Goal: Use online tool/utility: Utilize a website feature to perform a specific function

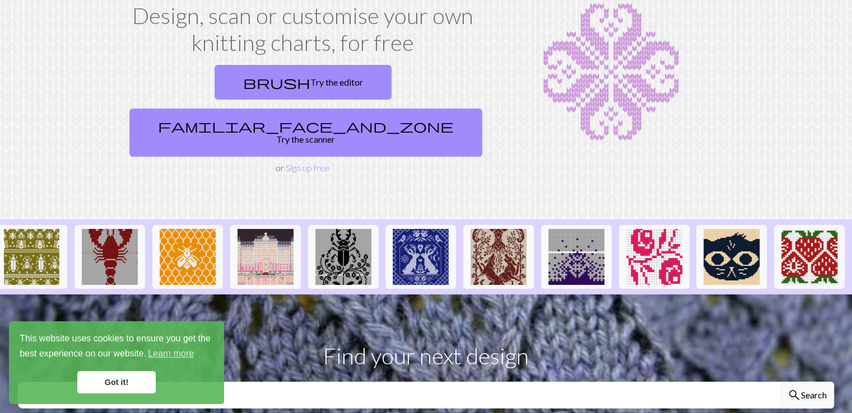
scroll to position [0, 4]
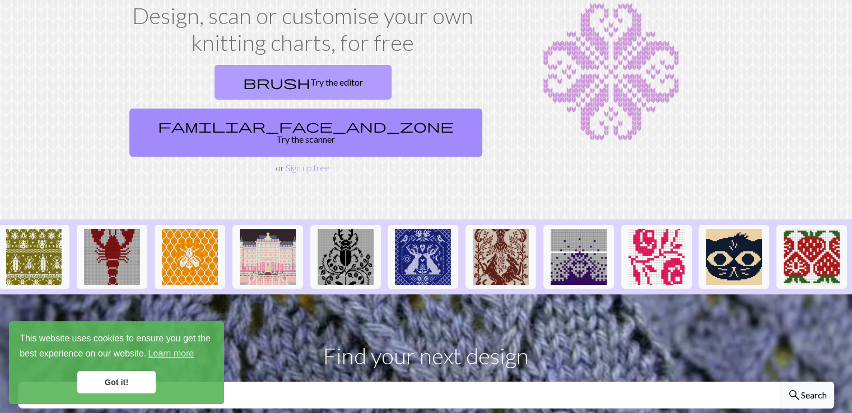
click at [218, 89] on link "brush Try the editor" at bounding box center [303, 82] width 177 height 35
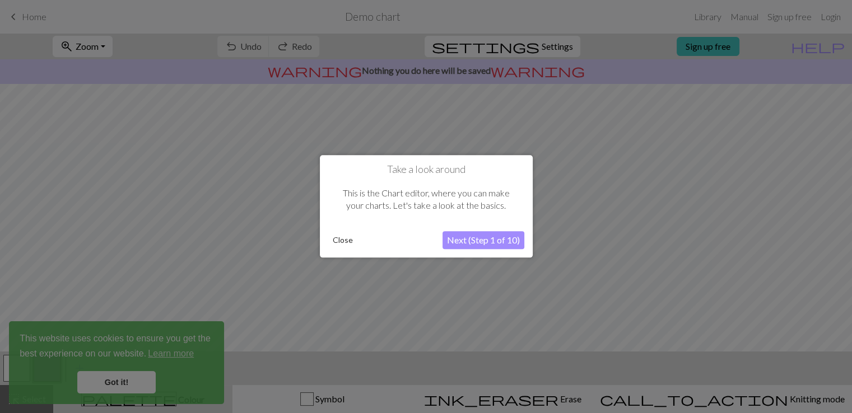
click at [343, 234] on button "Close" at bounding box center [342, 240] width 29 height 17
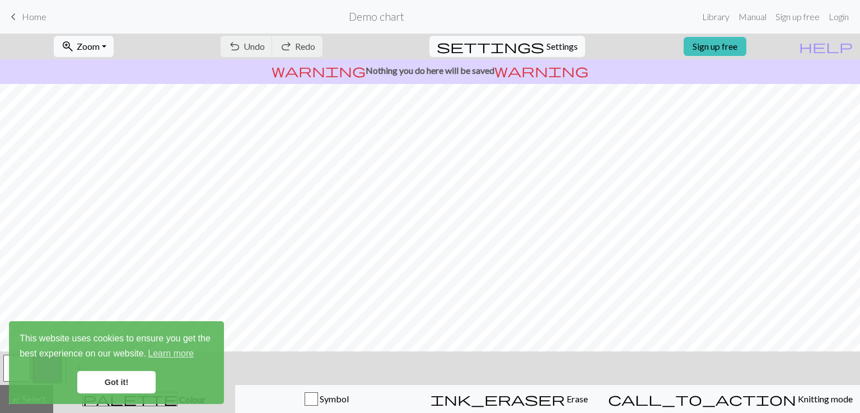
click at [22, 15] on span "Home" at bounding box center [34, 16] width 25 height 11
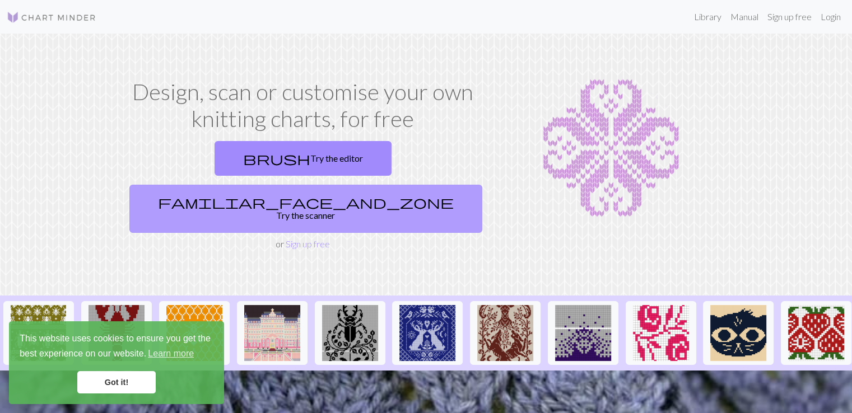
click at [332, 185] on link "familiar_face_and_zone Try the scanner" at bounding box center [305, 209] width 353 height 48
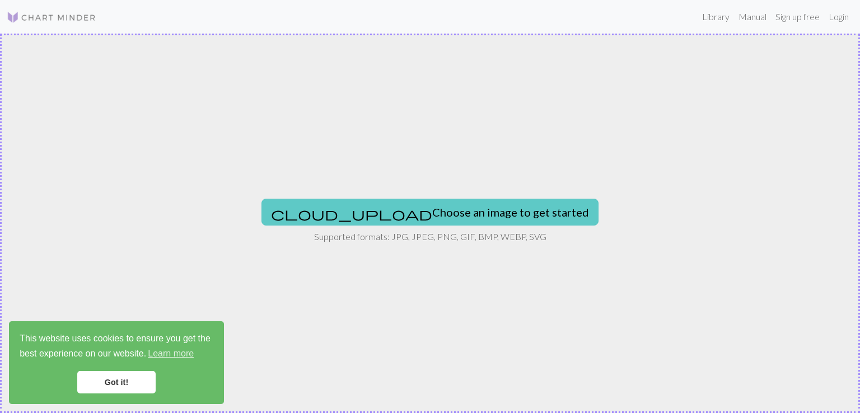
click at [385, 211] on button "cloud_upload Choose an image to get started" at bounding box center [430, 212] width 337 height 27
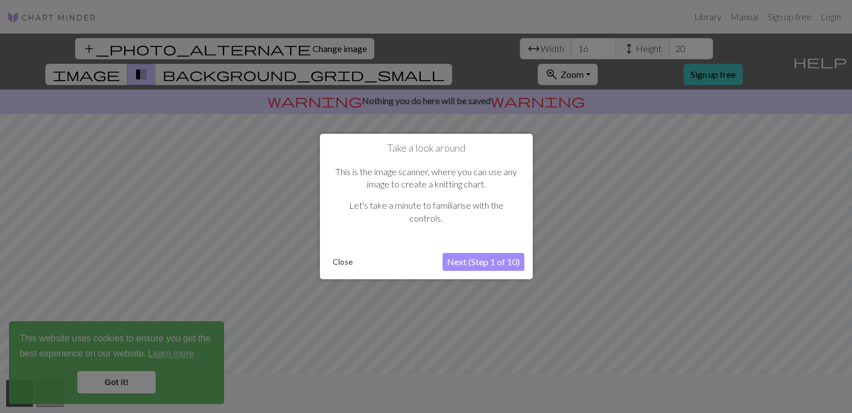
click at [457, 264] on button "Next (Step 1 of 10)" at bounding box center [484, 262] width 82 height 18
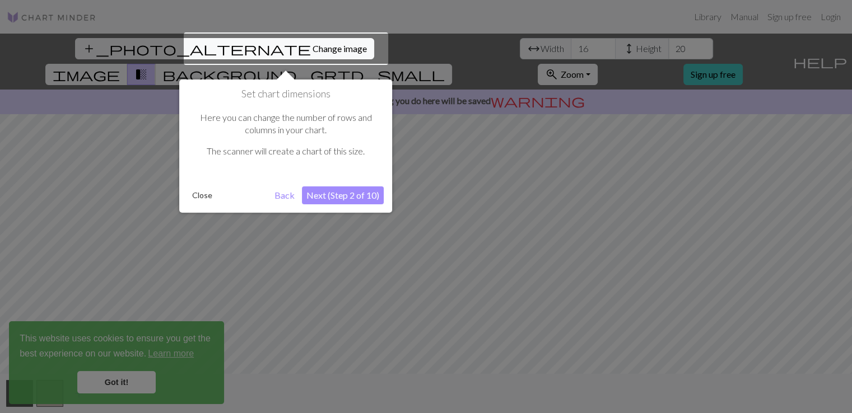
click at [457, 264] on div at bounding box center [426, 206] width 852 height 413
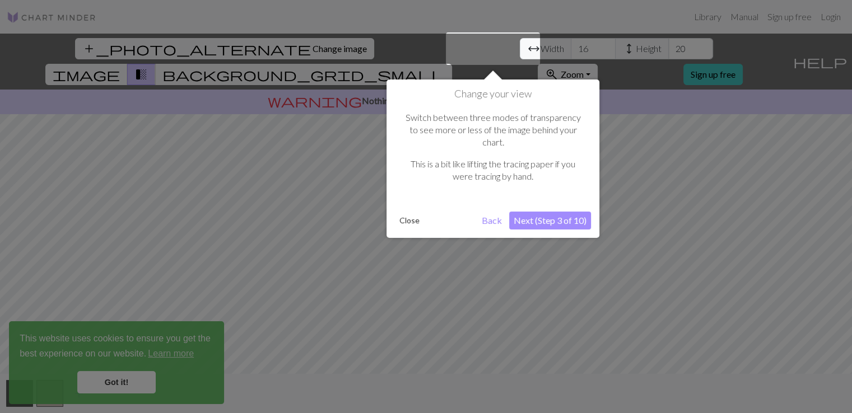
click at [524, 218] on div "Change your view Switch between three modes of transparency to see more or less…" at bounding box center [493, 159] width 213 height 159
click at [530, 212] on button "Next (Step 3 of 10)" at bounding box center [550, 221] width 82 height 18
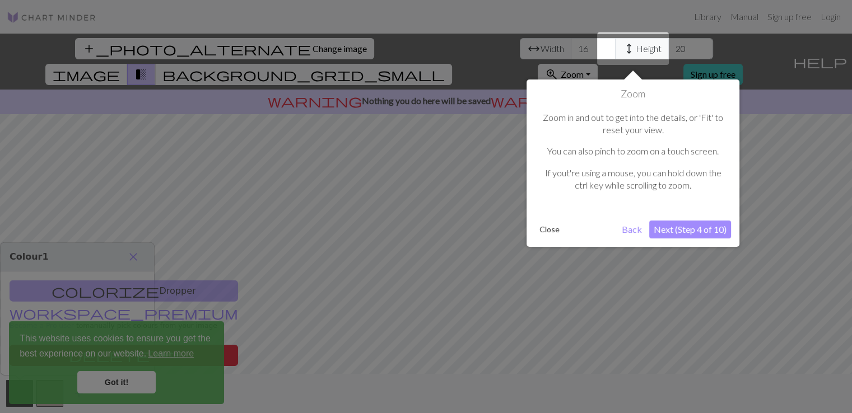
click at [679, 225] on button "Next (Step 4 of 10)" at bounding box center [690, 230] width 82 height 18
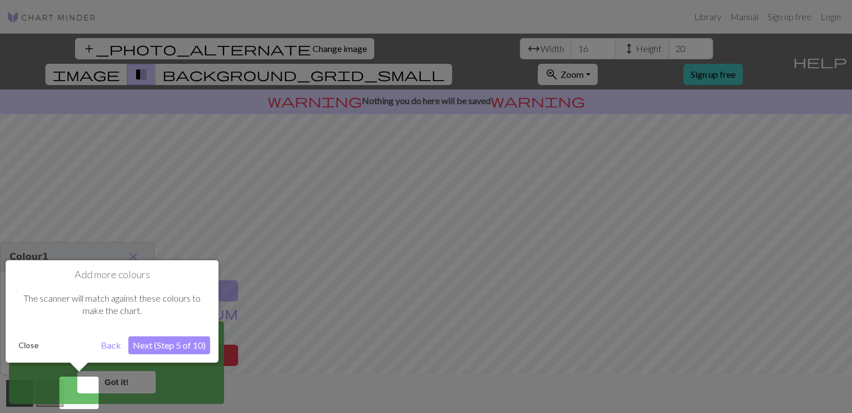
click at [147, 341] on button "Next (Step 5 of 10)" at bounding box center [169, 346] width 82 height 18
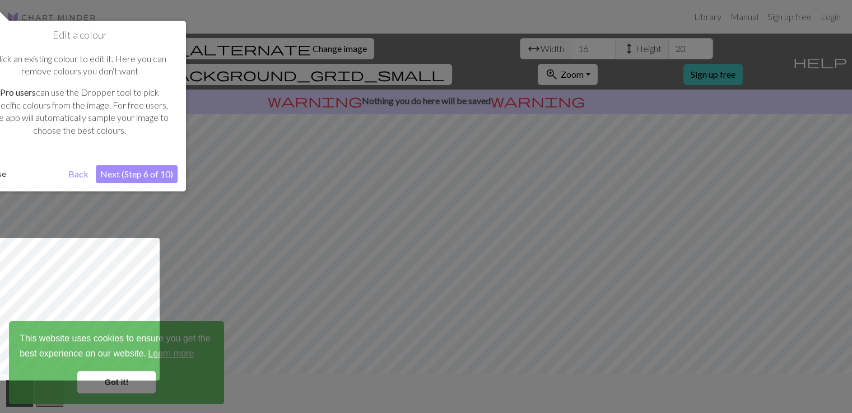
click at [157, 179] on button "Next (Step 6 of 10)" at bounding box center [137, 174] width 82 height 18
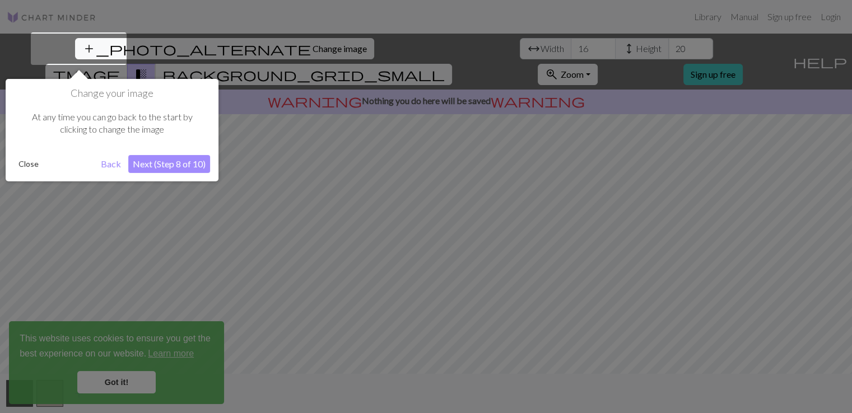
click at [157, 179] on div "Change your image At any time you can go back to the start by clicking to chang…" at bounding box center [112, 130] width 213 height 103
click at [159, 167] on button "Next (Step 8 of 10)" at bounding box center [169, 164] width 82 height 18
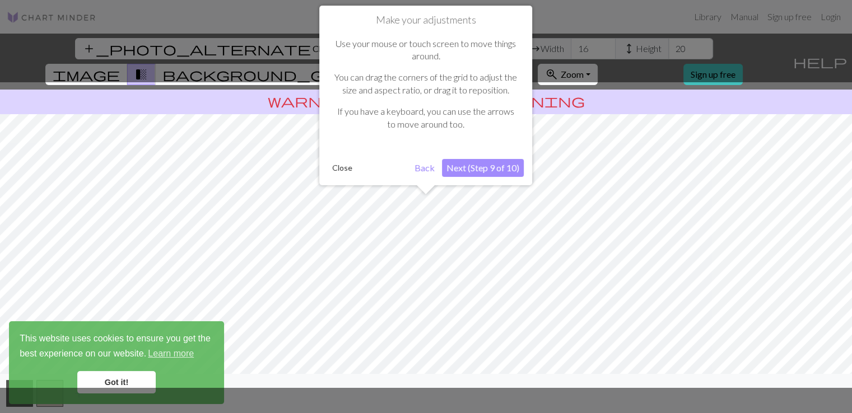
click at [515, 170] on button "Next (Step 9 of 10)" at bounding box center [483, 168] width 82 height 18
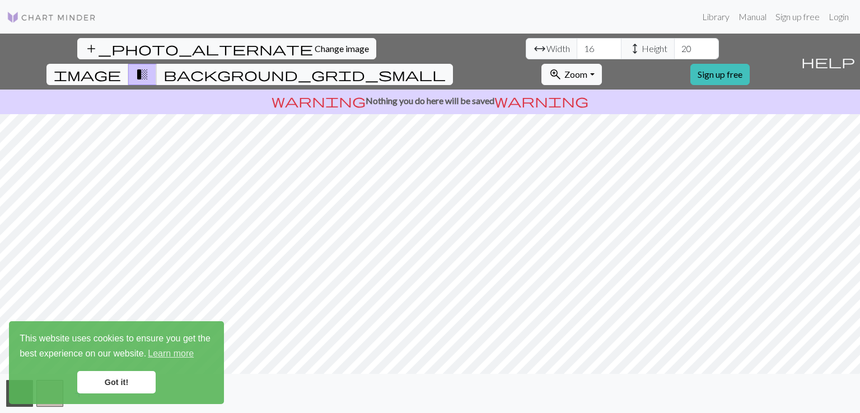
click at [101, 387] on link "Got it!" at bounding box center [116, 382] width 78 height 22
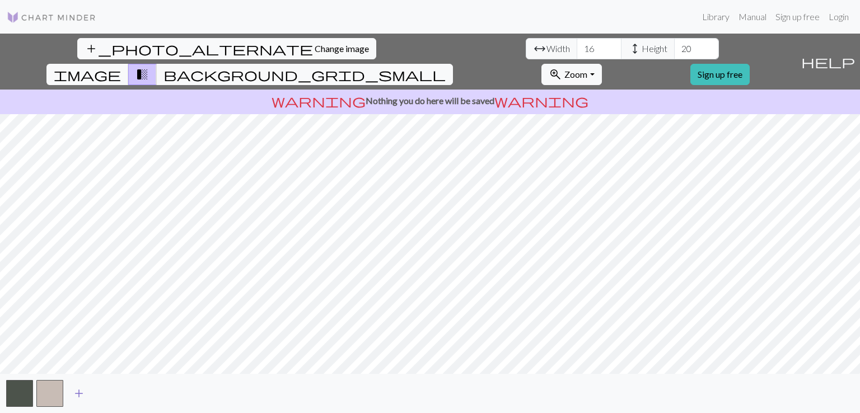
click at [82, 394] on span "add" at bounding box center [78, 394] width 13 height 16
click at [82, 394] on button "button" at bounding box center [80, 393] width 27 height 27
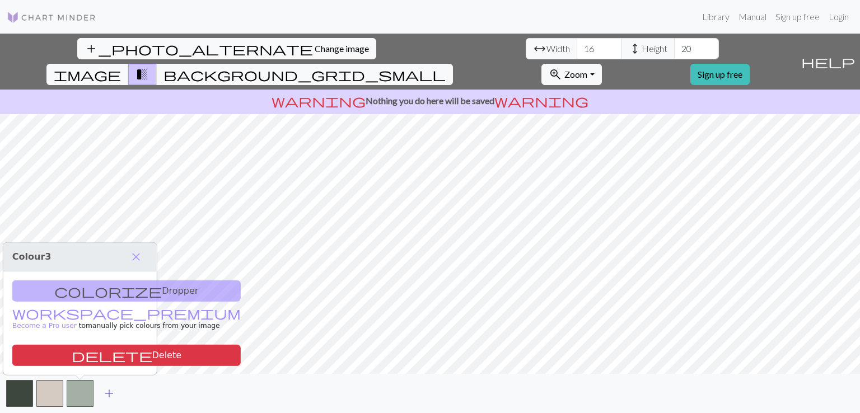
click at [111, 393] on span "add" at bounding box center [109, 394] width 13 height 16
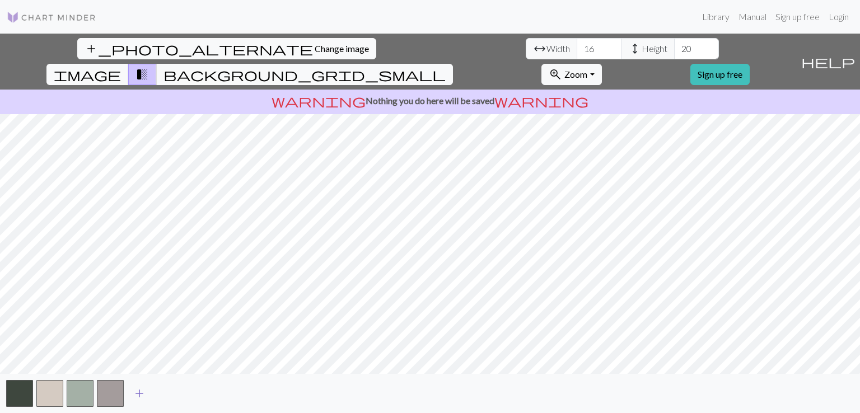
click at [138, 397] on span "add" at bounding box center [139, 394] width 13 height 16
click at [171, 397] on span "add" at bounding box center [169, 394] width 13 height 16
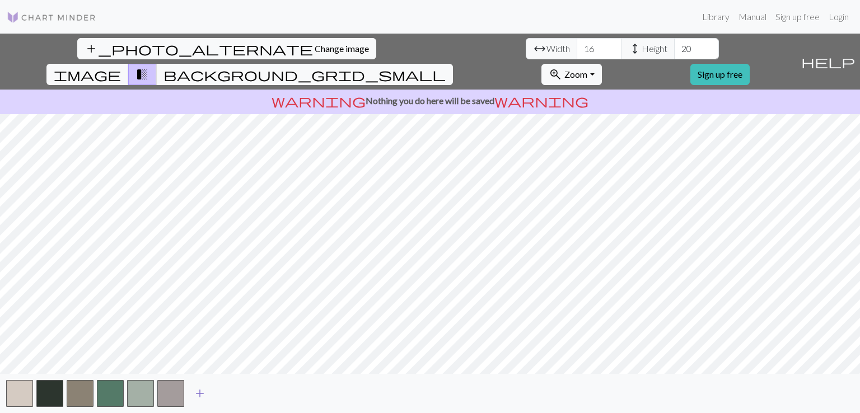
click at [193, 397] on span "add" at bounding box center [199, 394] width 13 height 16
click at [229, 399] on span "add" at bounding box center [230, 394] width 13 height 16
click at [229, 399] on button "button" at bounding box center [231, 393] width 27 height 27
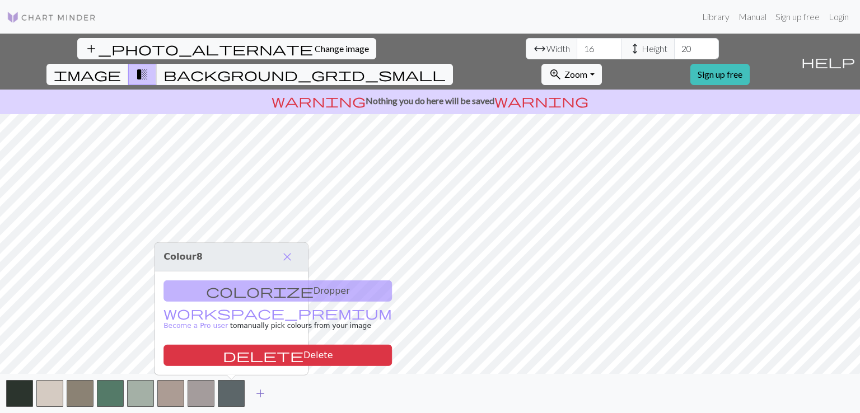
click at [268, 397] on button "add" at bounding box center [260, 393] width 28 height 21
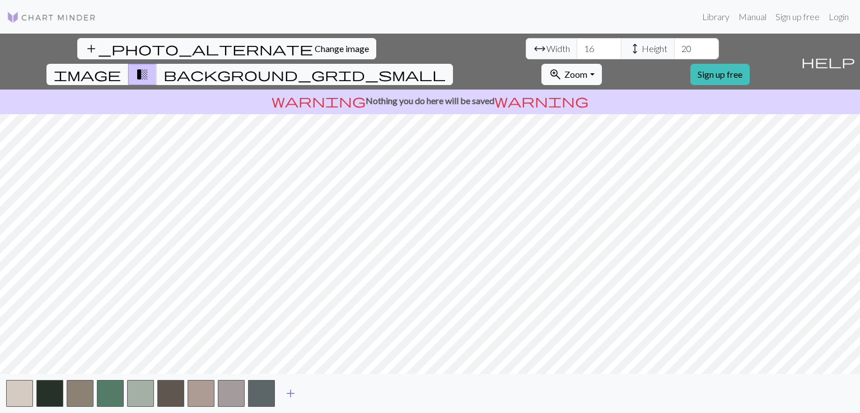
click at [297, 397] on span "add" at bounding box center [290, 394] width 13 height 16
click at [326, 400] on span "add" at bounding box center [320, 394] width 13 height 16
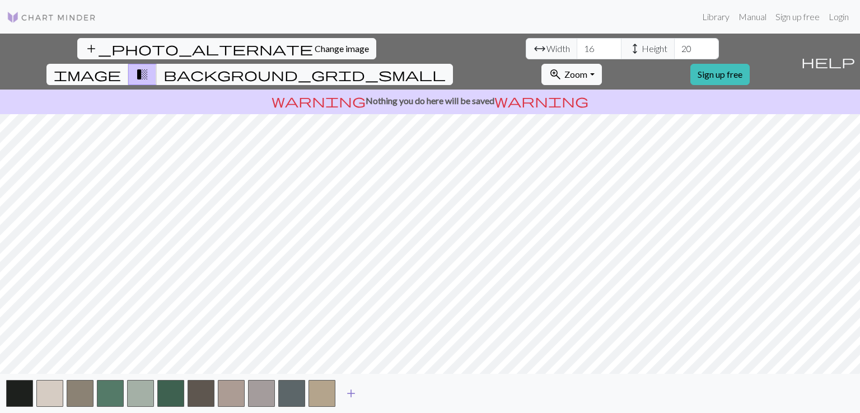
click at [349, 398] on span "add" at bounding box center [350, 394] width 13 height 16
click at [375, 397] on span "add" at bounding box center [381, 394] width 13 height 16
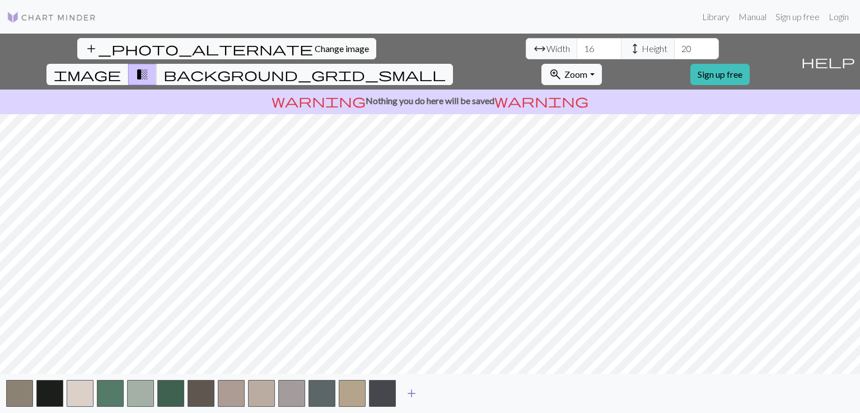
click at [411, 397] on span "add" at bounding box center [411, 394] width 13 height 16
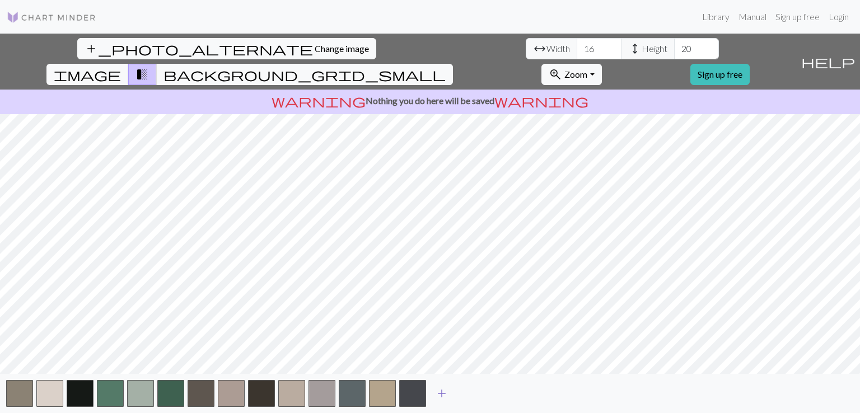
click at [441, 397] on span "add" at bounding box center [441, 394] width 13 height 16
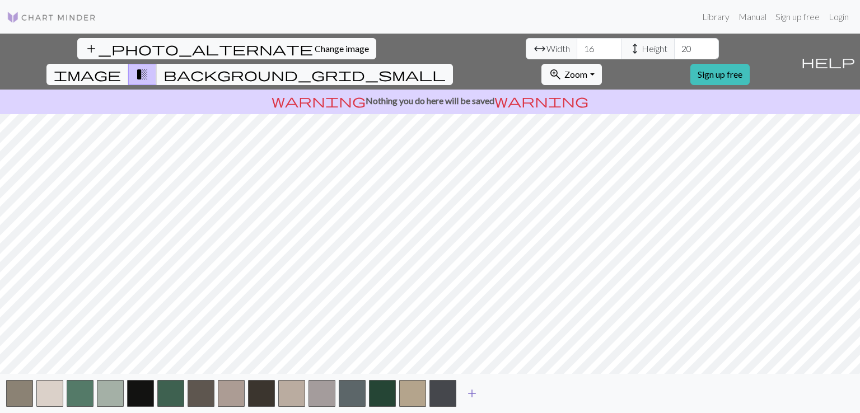
click at [473, 397] on span "add" at bounding box center [471, 394] width 13 height 16
click at [502, 394] on span "add" at bounding box center [502, 394] width 13 height 16
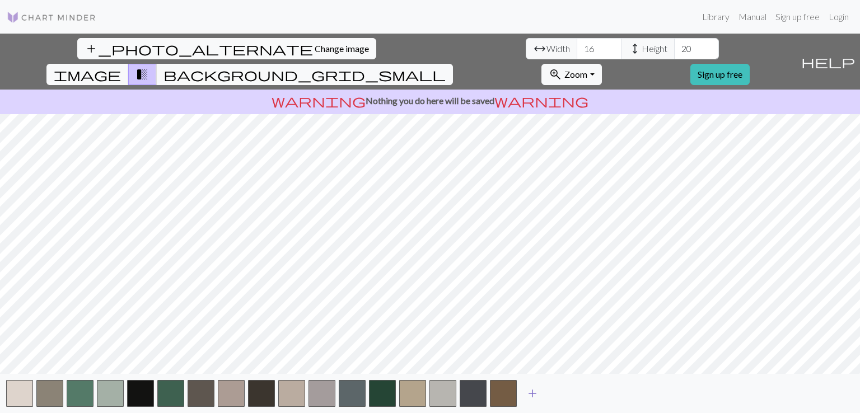
click at [533, 397] on span "add" at bounding box center [532, 394] width 13 height 16
click at [562, 393] on span "add" at bounding box center [562, 394] width 13 height 16
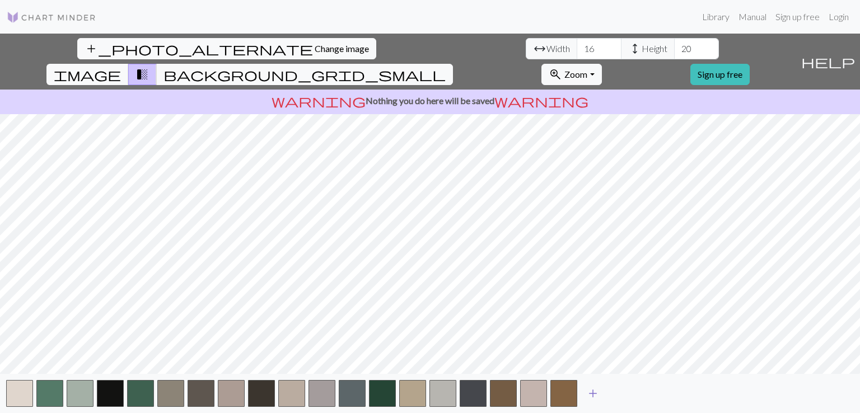
click at [600, 387] on button "add" at bounding box center [593, 393] width 28 height 21
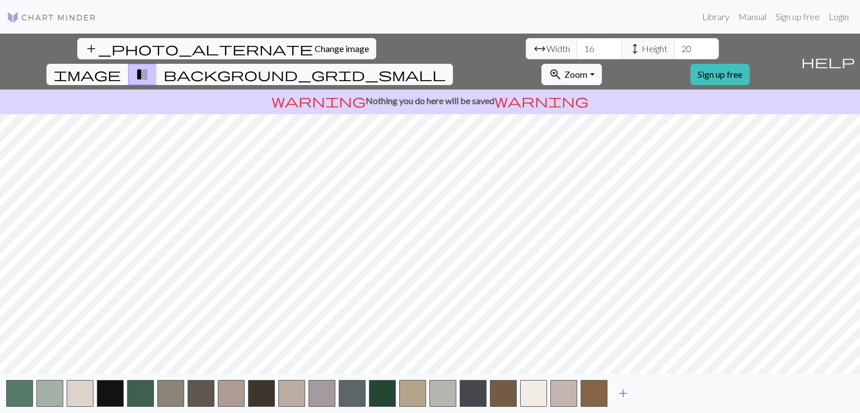
click at [627, 395] on span "add" at bounding box center [623, 394] width 13 height 16
click at [648, 398] on span "add" at bounding box center [653, 394] width 13 height 16
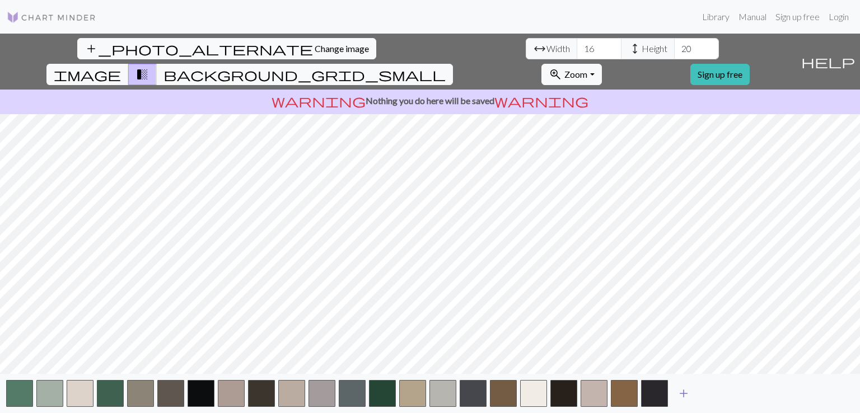
click at [677, 398] on button "add" at bounding box center [684, 393] width 28 height 21
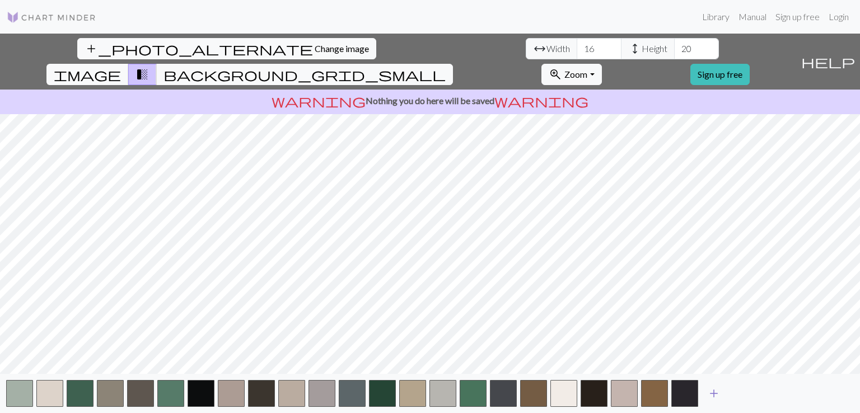
click at [713, 398] on span "add" at bounding box center [713, 394] width 13 height 16
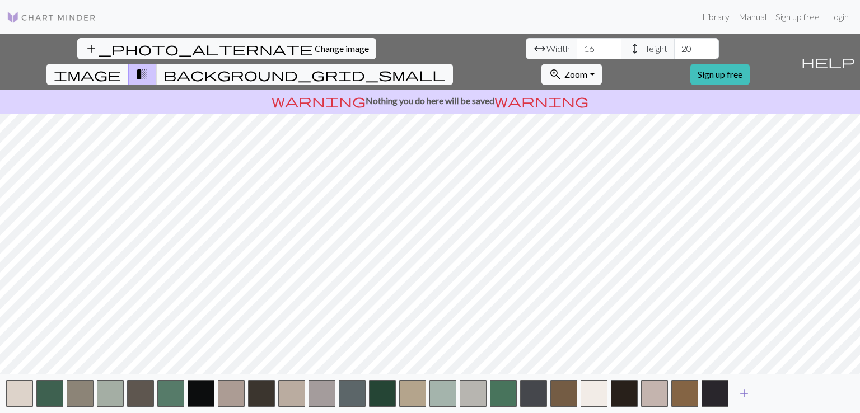
click at [744, 394] on span "add" at bounding box center [744, 394] width 13 height 16
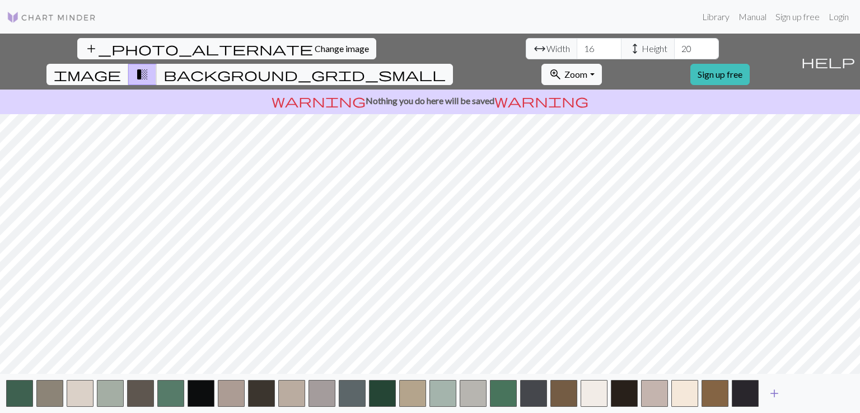
click at [773, 399] on span "add" at bounding box center [774, 394] width 13 height 16
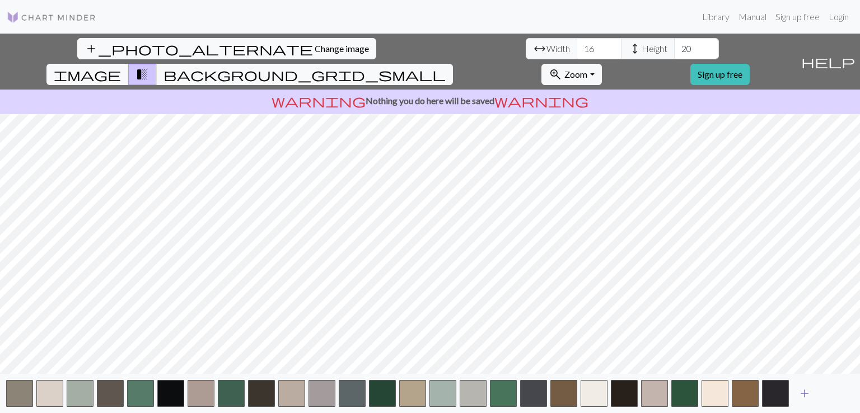
click at [806, 391] on span "add" at bounding box center [804, 394] width 13 height 16
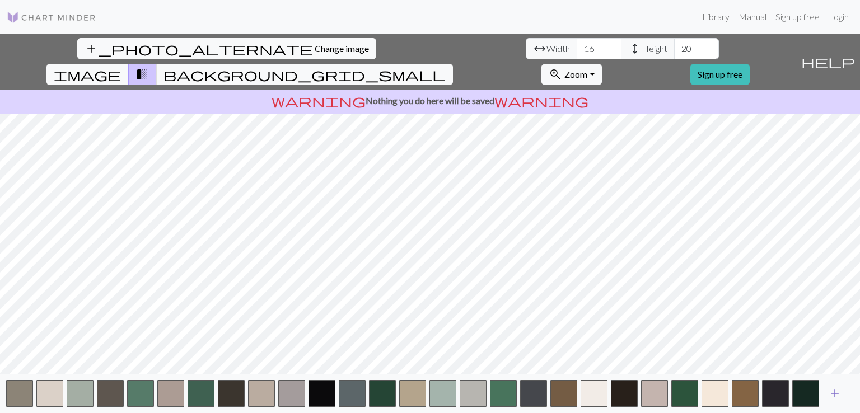
click at [834, 394] on span "add" at bounding box center [834, 394] width 13 height 16
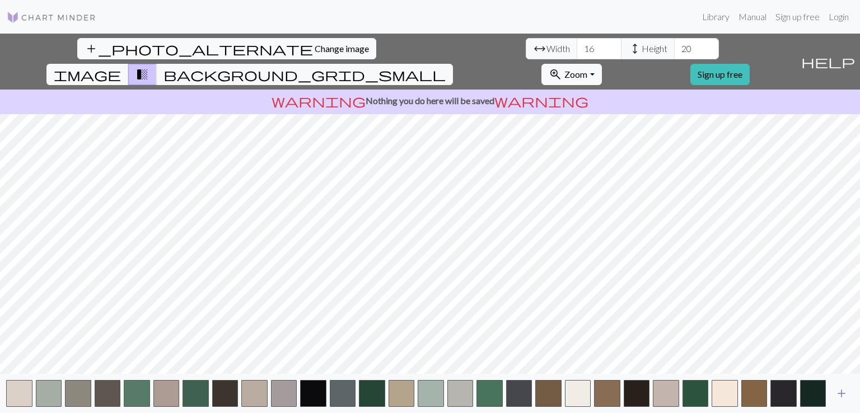
click at [844, 394] on span "add" at bounding box center [841, 394] width 13 height 16
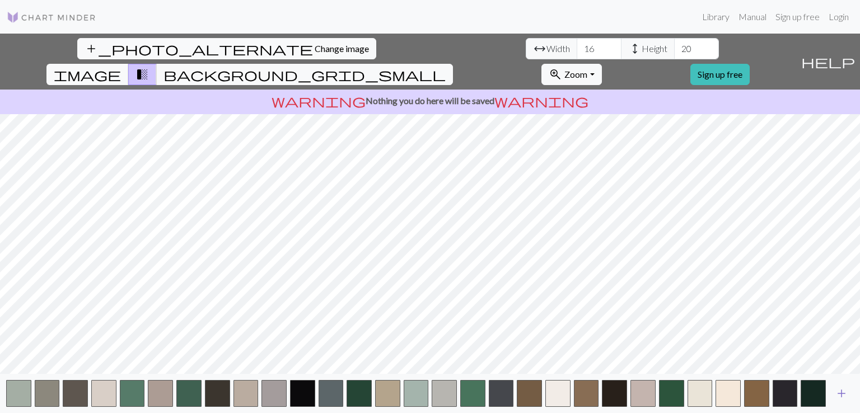
click at [844, 394] on span "add" at bounding box center [841, 394] width 13 height 16
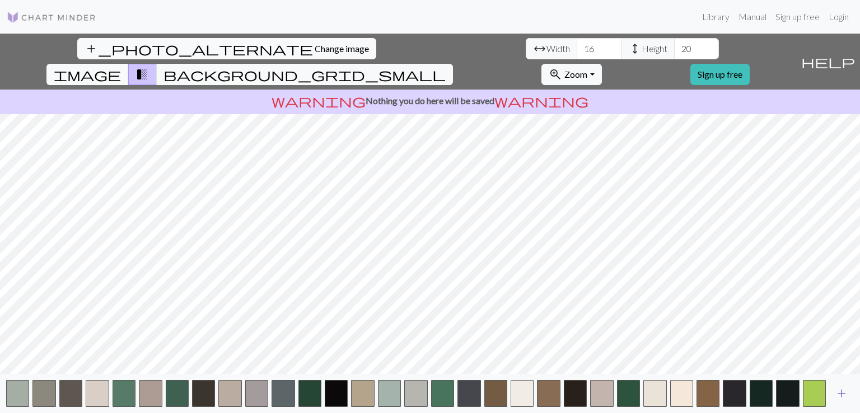
click at [844, 394] on span "add" at bounding box center [841, 394] width 13 height 16
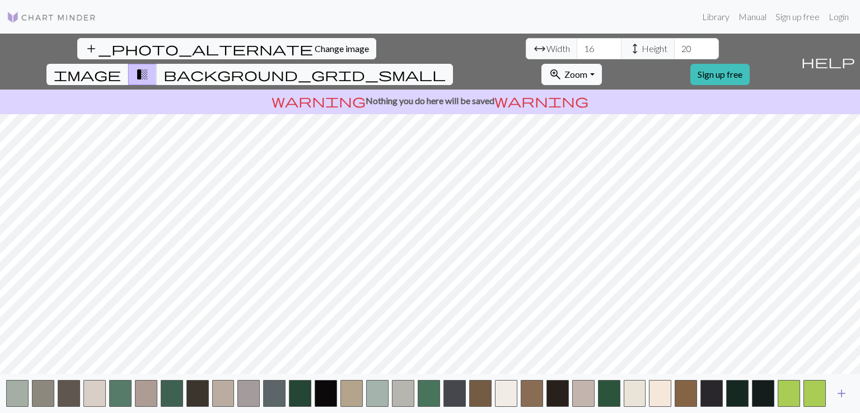
click at [844, 394] on span "add" at bounding box center [841, 394] width 13 height 16
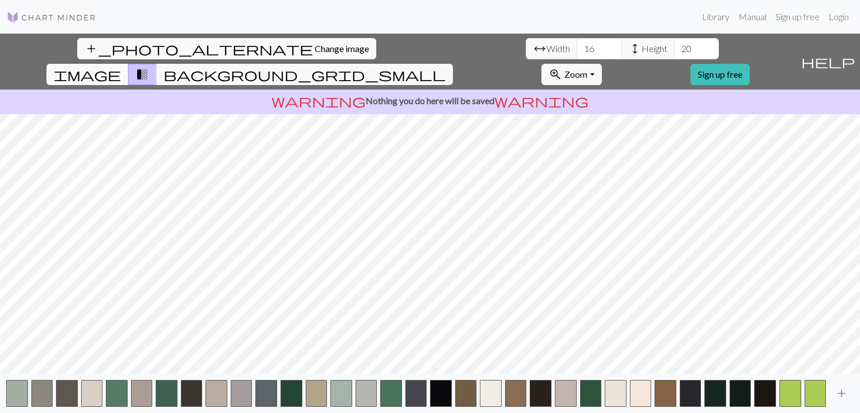
click at [844, 394] on span "add" at bounding box center [841, 394] width 13 height 16
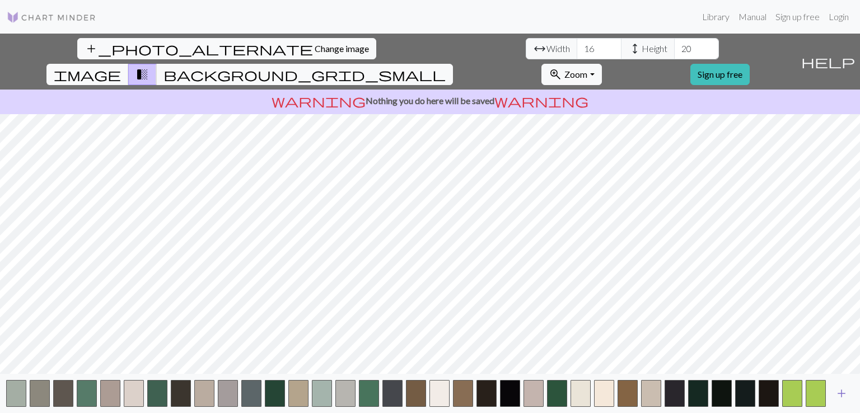
click at [844, 394] on span "add" at bounding box center [841, 394] width 13 height 16
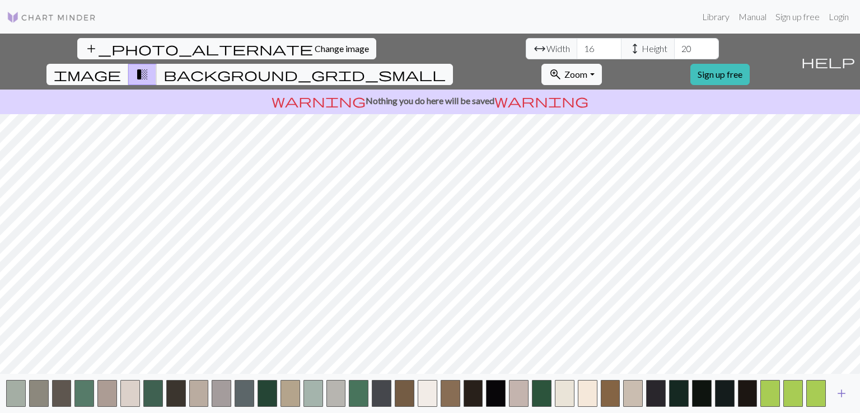
click at [844, 394] on span "add" at bounding box center [841, 394] width 13 height 16
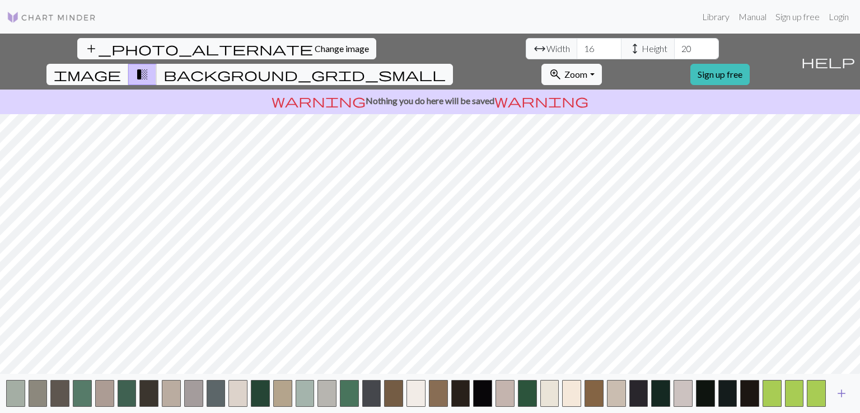
click at [844, 394] on span "add" at bounding box center [841, 394] width 13 height 16
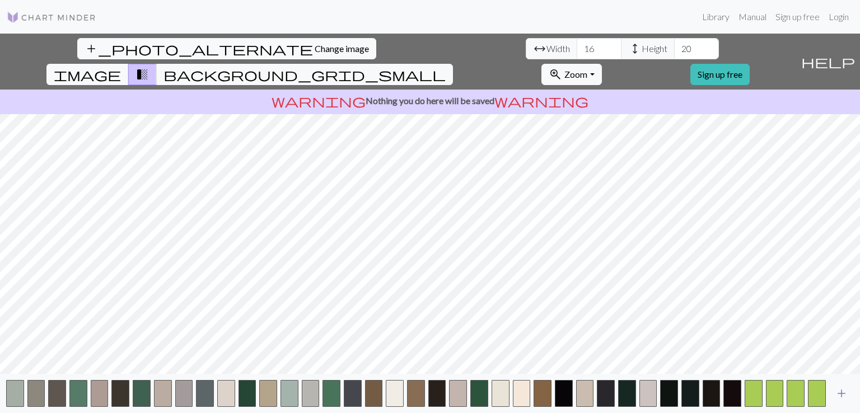
click at [844, 394] on span "add" at bounding box center [841, 394] width 13 height 16
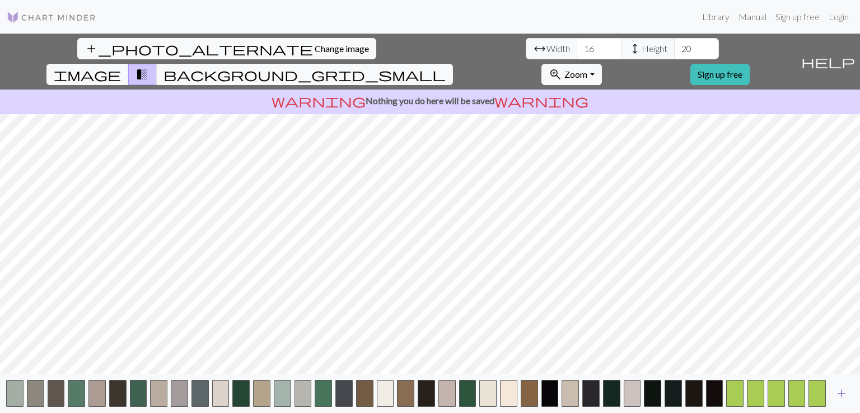
click at [844, 394] on span "add" at bounding box center [841, 394] width 13 height 16
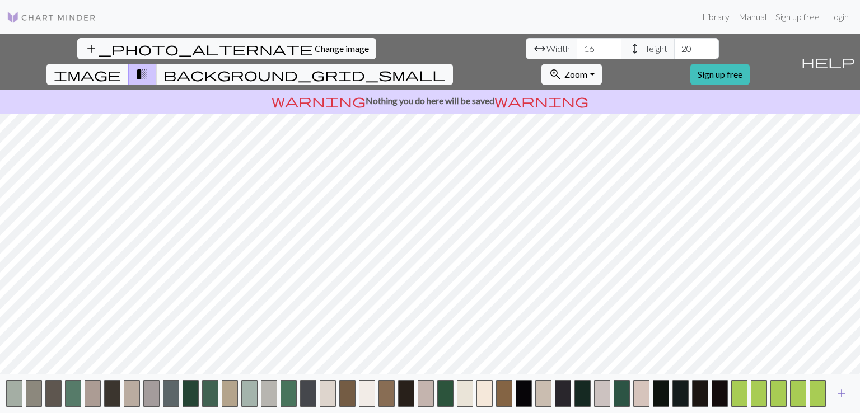
click at [844, 394] on span "add" at bounding box center [841, 394] width 13 height 16
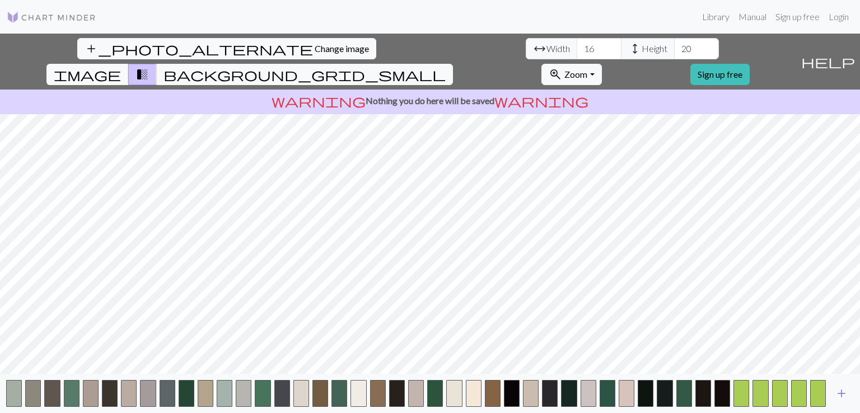
click at [844, 394] on span "add" at bounding box center [841, 394] width 13 height 16
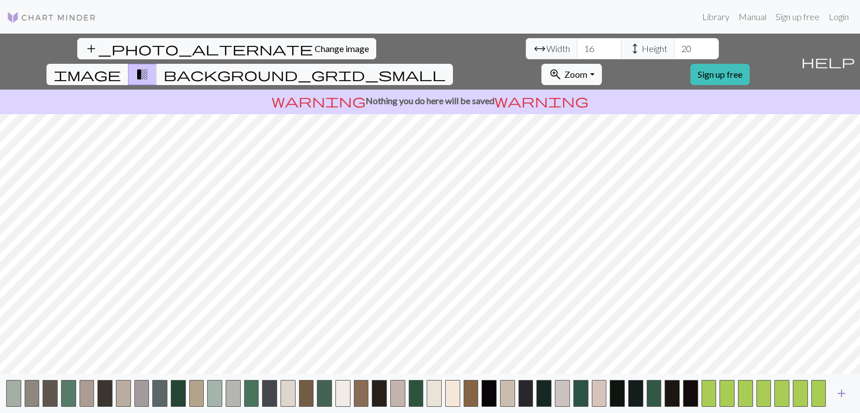
click at [844, 394] on span "add" at bounding box center [841, 394] width 13 height 16
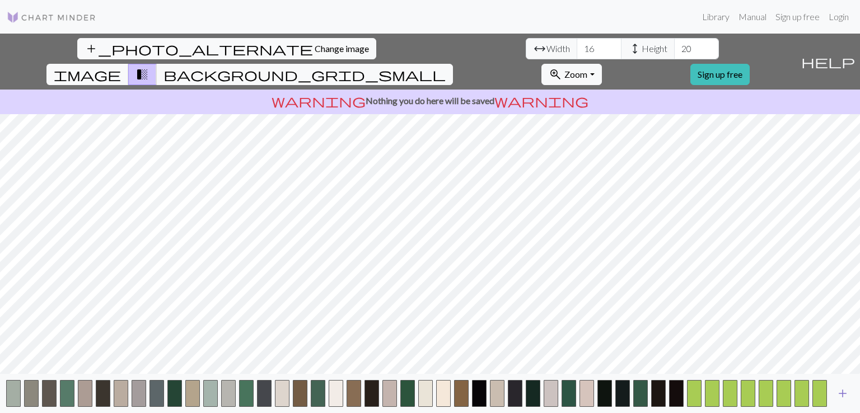
click at [844, 394] on span "add" at bounding box center [842, 394] width 13 height 16
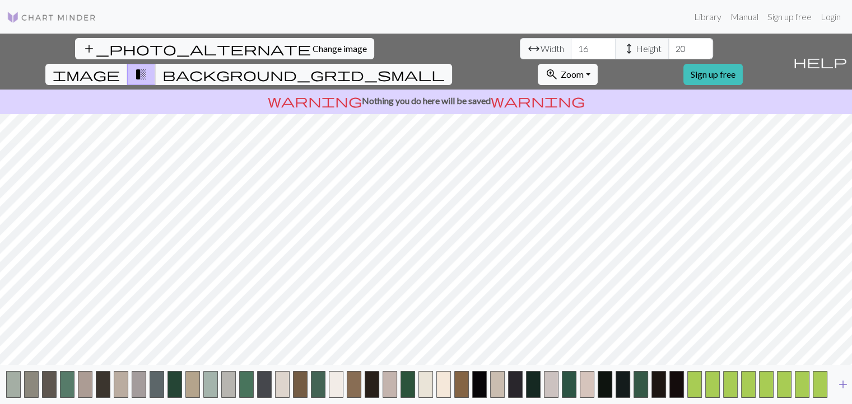
click at [844, 393] on span "add" at bounding box center [842, 385] width 13 height 16
click at [849, 394] on button "button" at bounding box center [856, 384] width 15 height 27
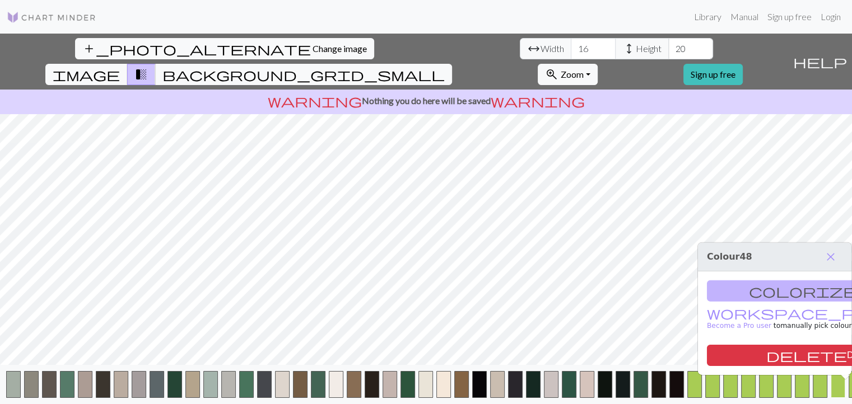
scroll to position [0, 30]
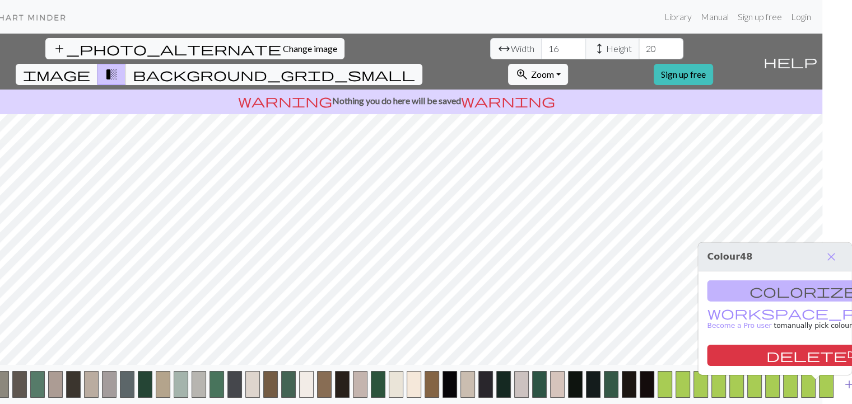
click at [842, 393] on span "add" at bounding box center [848, 385] width 13 height 16
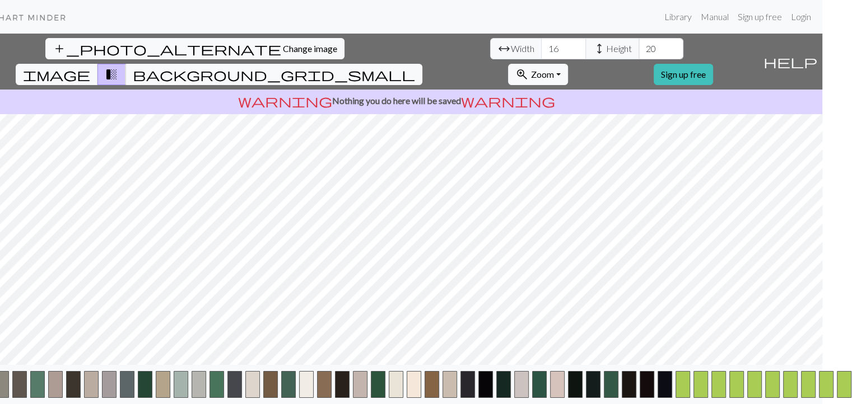
click at [851, 394] on button "add" at bounding box center [867, 384] width 28 height 21
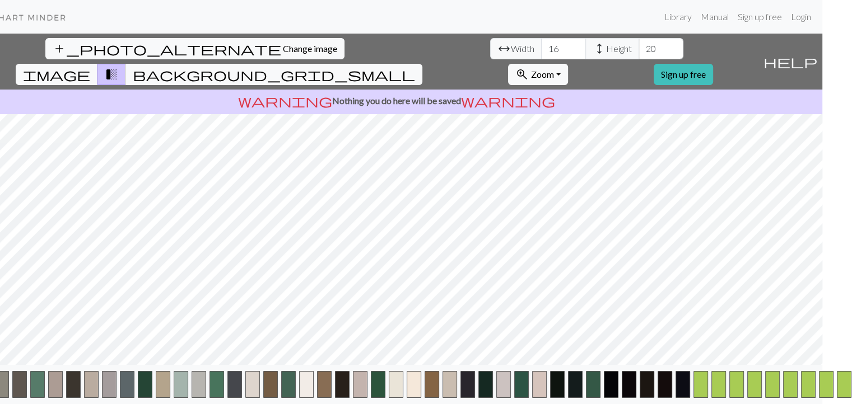
scroll to position [0, 65]
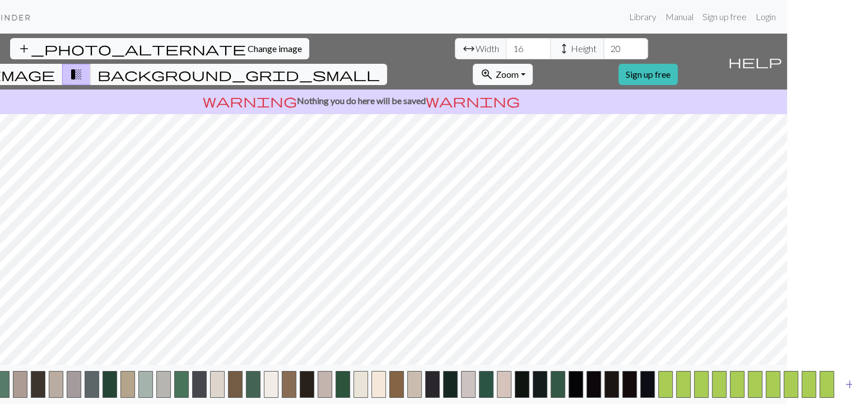
click at [843, 393] on span "add" at bounding box center [849, 385] width 13 height 16
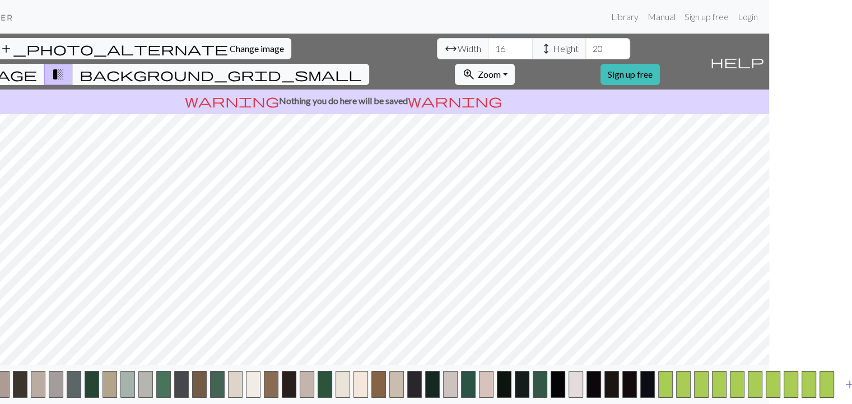
click at [843, 393] on span "add" at bounding box center [849, 385] width 13 height 16
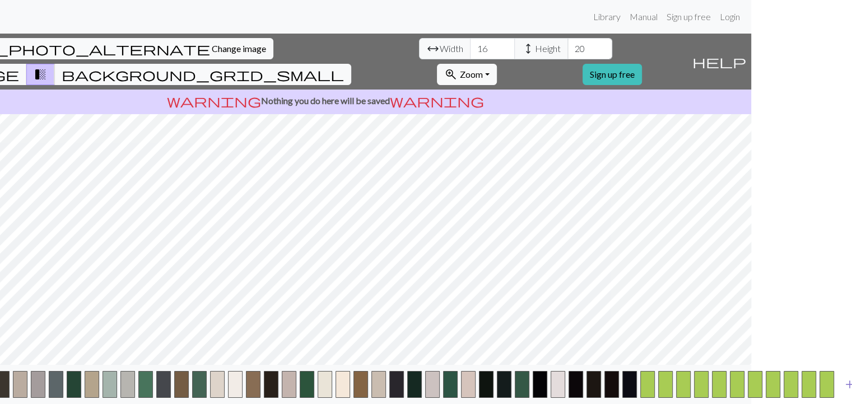
click at [843, 393] on span "add" at bounding box center [849, 385] width 13 height 16
click at [839, 394] on button "button" at bounding box center [844, 384] width 15 height 27
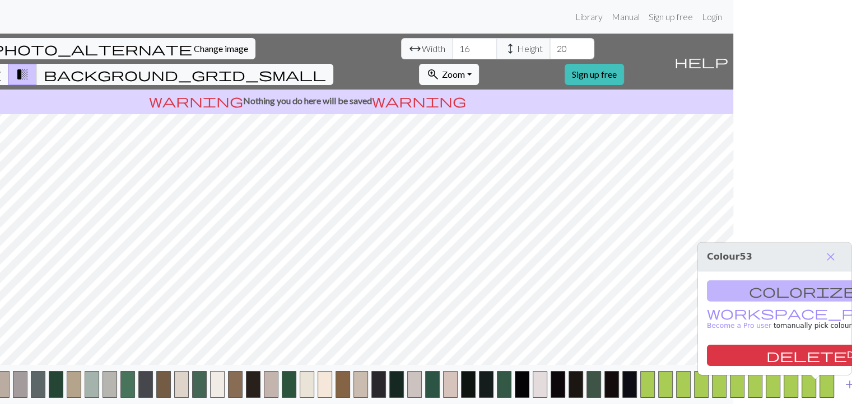
click at [843, 393] on span "add" at bounding box center [849, 385] width 13 height 16
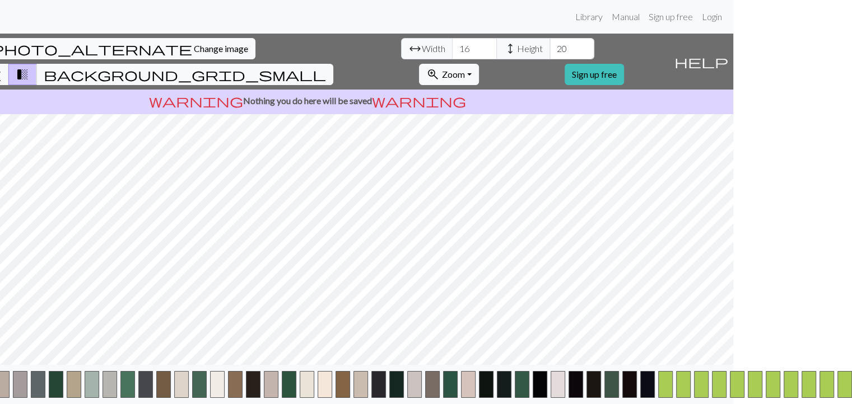
scroll to position [0, 136]
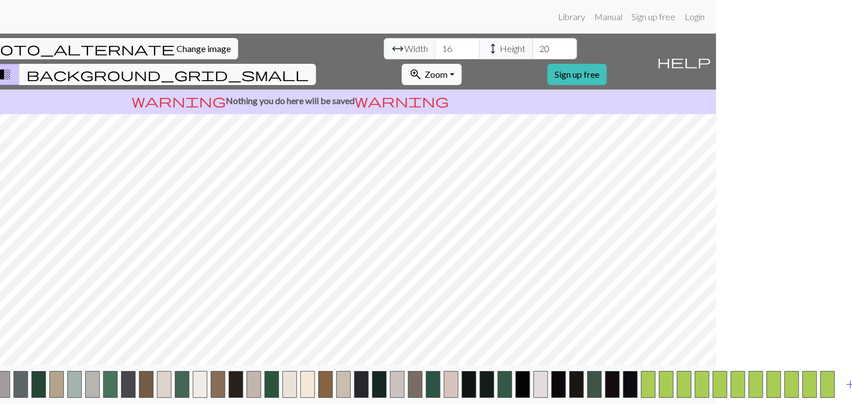
click at [844, 392] on span "add" at bounding box center [850, 385] width 13 height 16
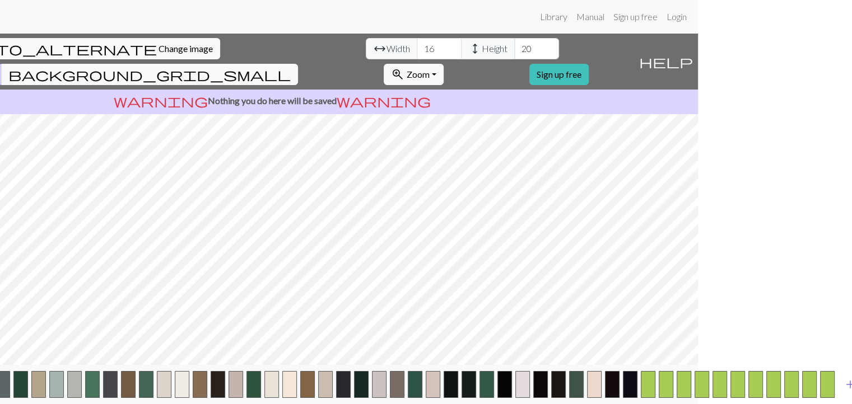
click at [844, 393] on span "add" at bounding box center [850, 385] width 13 height 16
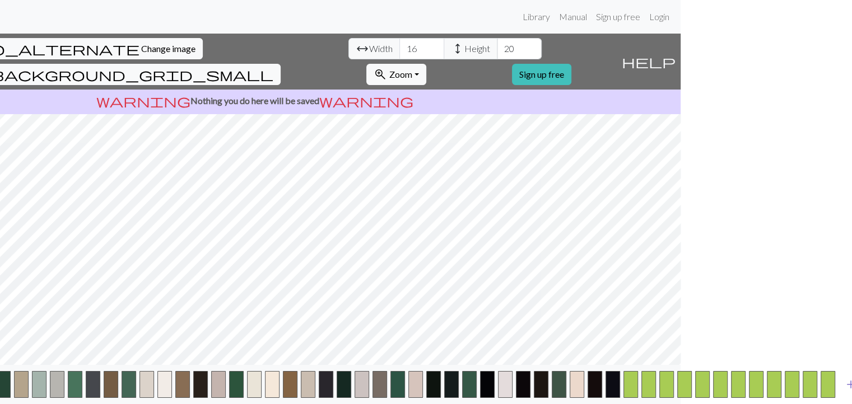
click at [844, 393] on span "add" at bounding box center [850, 385] width 13 height 16
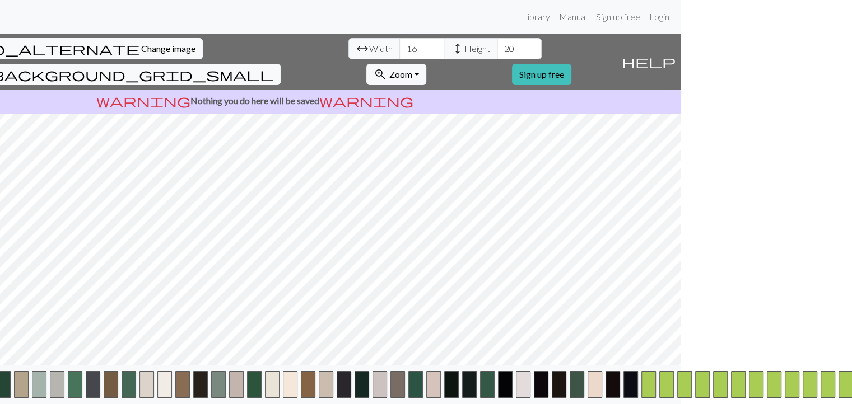
scroll to position [0, 189]
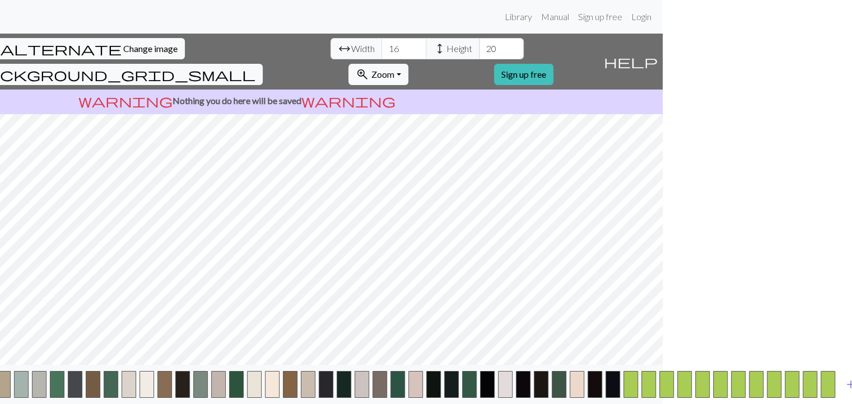
click at [844, 393] on span "add" at bounding box center [850, 385] width 13 height 16
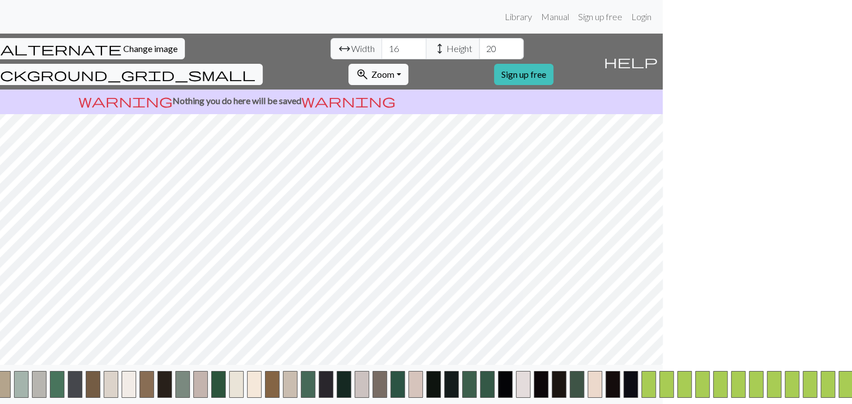
scroll to position [0, 207]
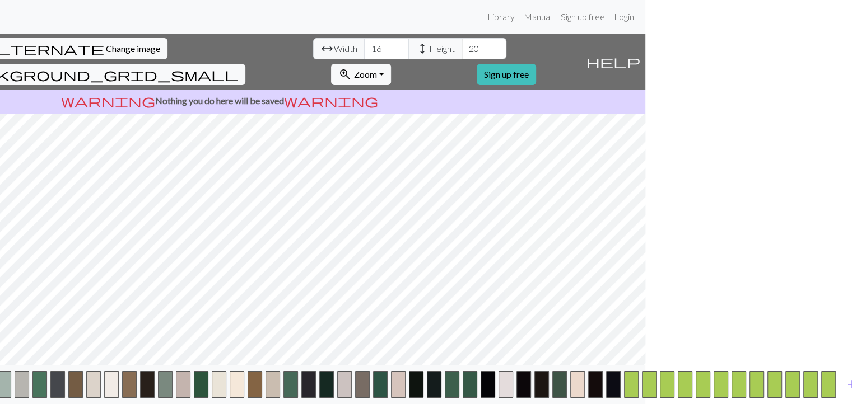
click at [245, 64] on button "background_grid_small" at bounding box center [96, 74] width 297 height 21
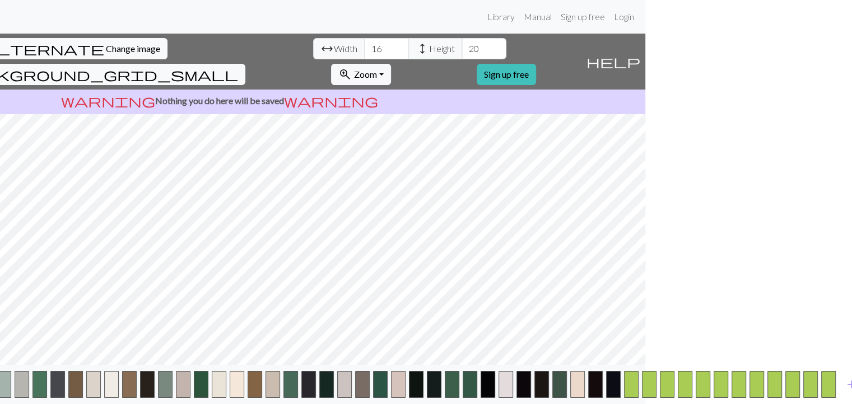
click at [391, 64] on button "zoom_in Zoom Zoom" at bounding box center [361, 74] width 60 height 21
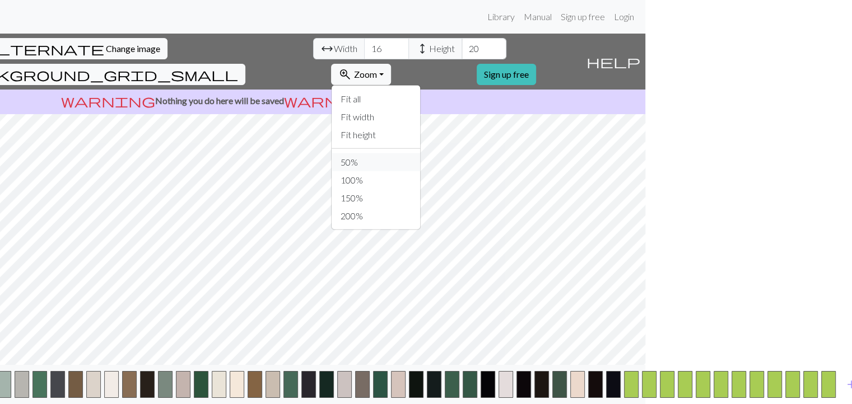
click at [420, 153] on button "50%" at bounding box center [376, 162] width 89 height 18
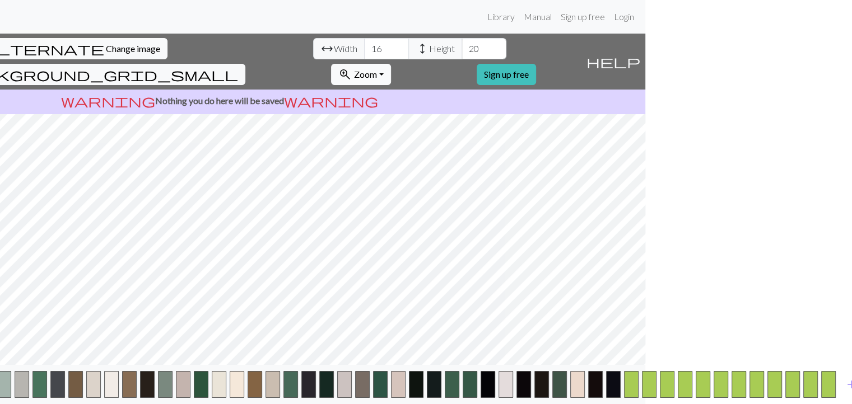
click at [391, 64] on button "zoom_in Zoom Zoom" at bounding box center [361, 74] width 60 height 21
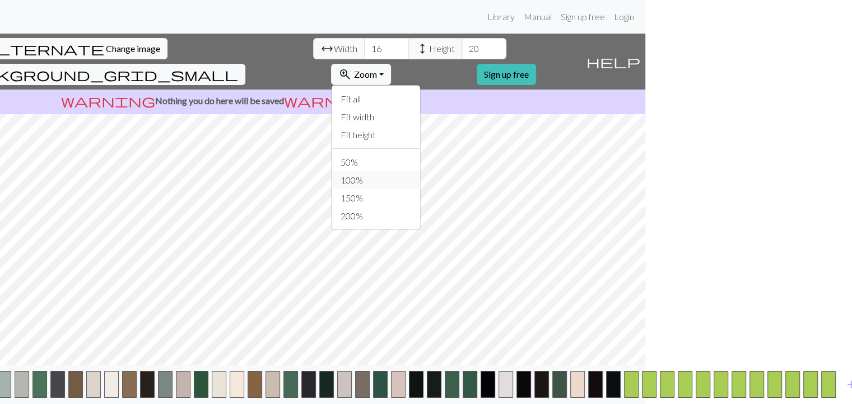
click at [417, 171] on button "100%" at bounding box center [376, 180] width 89 height 18
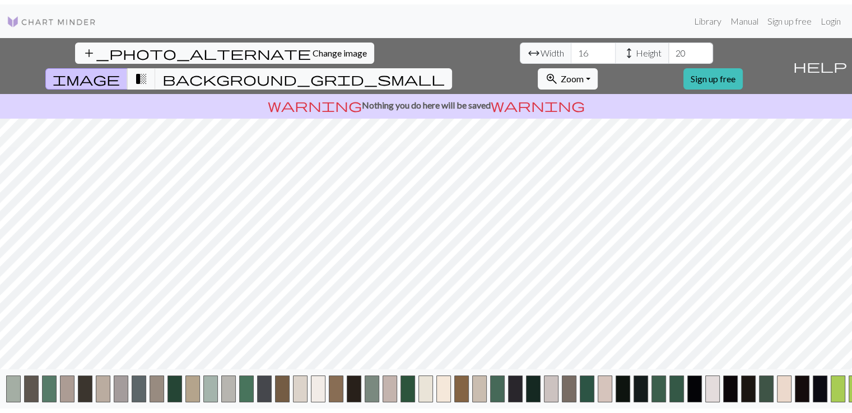
scroll to position [0, 0]
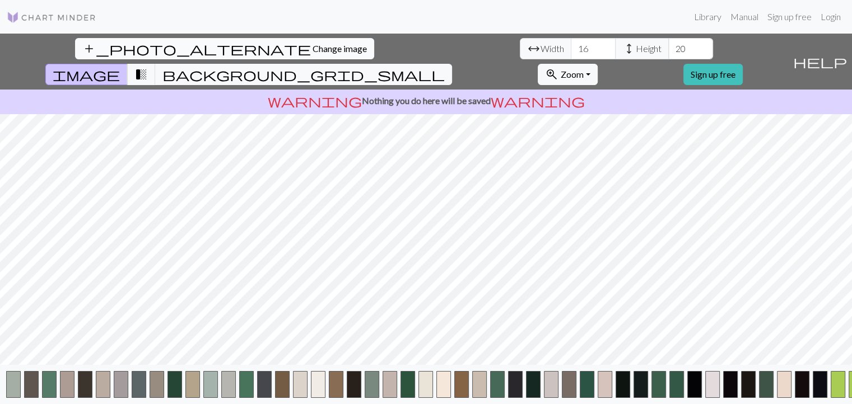
click at [313, 47] on span "Change image" at bounding box center [340, 48] width 54 height 11
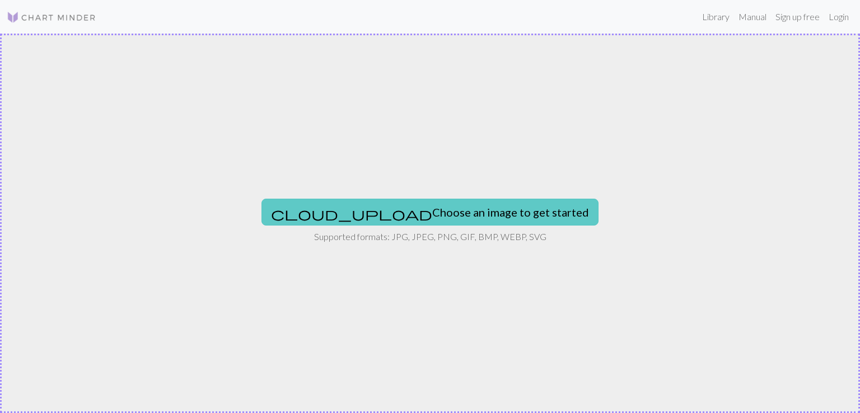
click at [423, 212] on button "cloud_upload Choose an image to get started" at bounding box center [430, 212] width 337 height 27
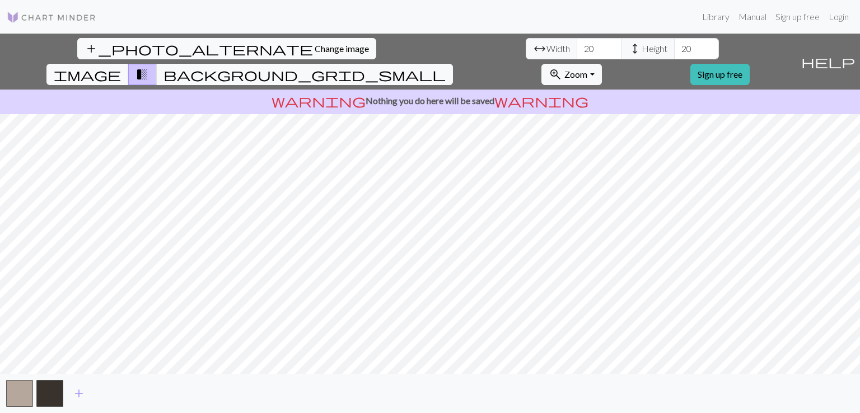
click at [578, 378] on div "add_photo_alternate Change image arrow_range Width 20 height Height 20 image tr…" at bounding box center [430, 224] width 860 height 380
click at [423, 73] on div "add_photo_alternate Change image arrow_range Width 20 height Height 20 image tr…" at bounding box center [430, 224] width 860 height 380
click at [446, 67] on span "background_grid_small" at bounding box center [305, 75] width 282 height 16
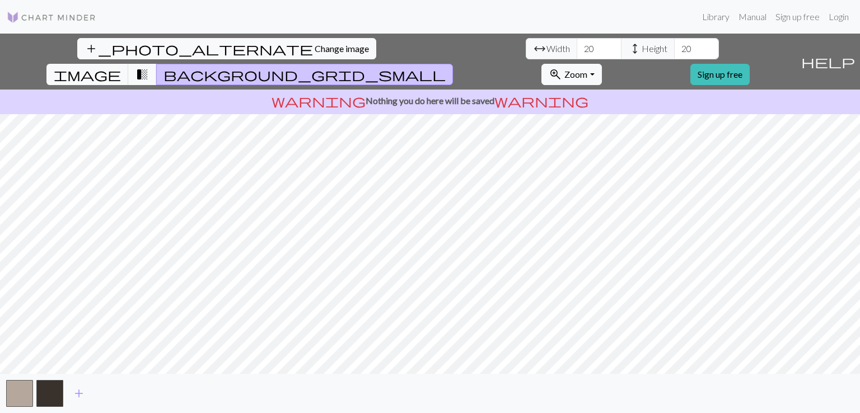
click at [446, 67] on span "background_grid_small" at bounding box center [305, 75] width 282 height 16
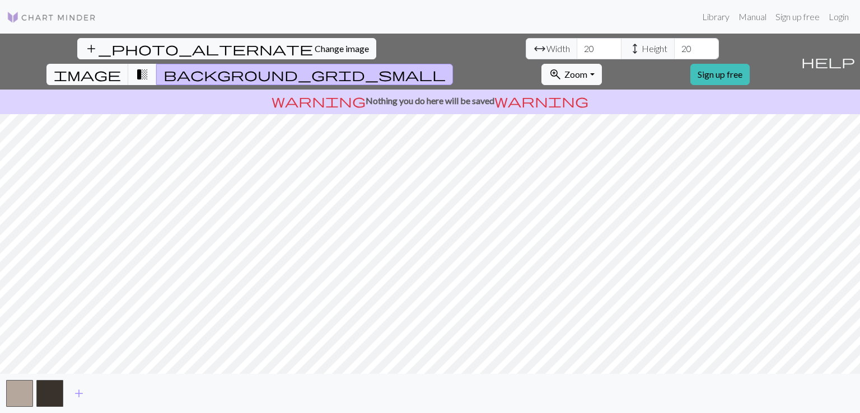
click at [157, 64] on button "transition_fade" at bounding box center [142, 74] width 29 height 21
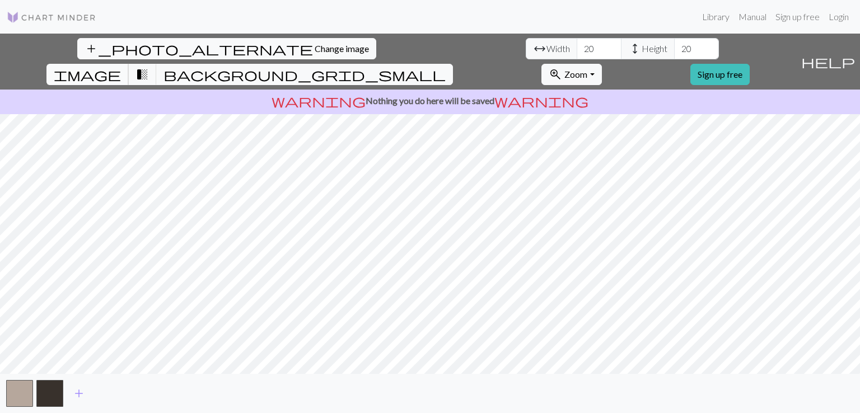
click at [121, 67] on span "image" at bounding box center [87, 75] width 67 height 16
click at [19, 388] on button "button" at bounding box center [19, 393] width 27 height 27
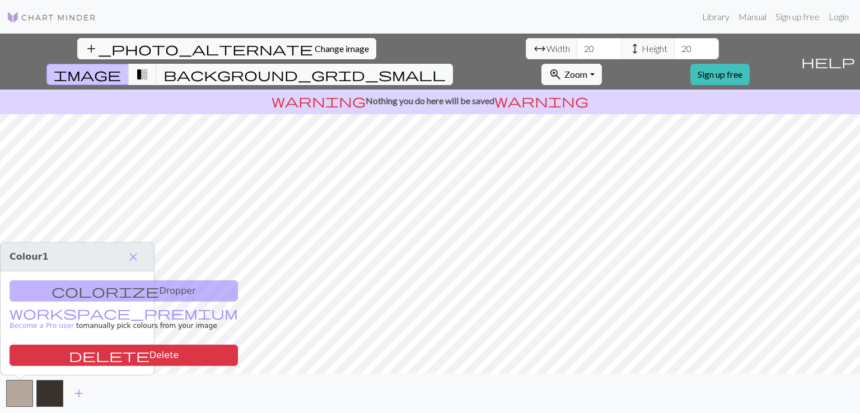
click at [106, 294] on div "colorize Dropper workspace_premium Become a Pro user to manually pick colours f…" at bounding box center [77, 324] width 153 height 104
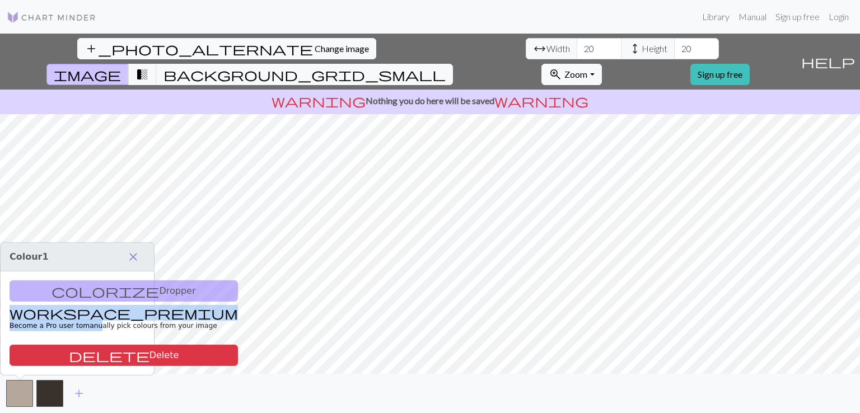
drag, startPoint x: 104, startPoint y: 316, endPoint x: 136, endPoint y: 256, distance: 67.6
click at [136, 256] on div "Colour 1 close colorize Dropper workspace_premium Become a Pro user to manually…" at bounding box center [77, 309] width 153 height 132
click at [136, 256] on span "close" at bounding box center [133, 257] width 13 height 16
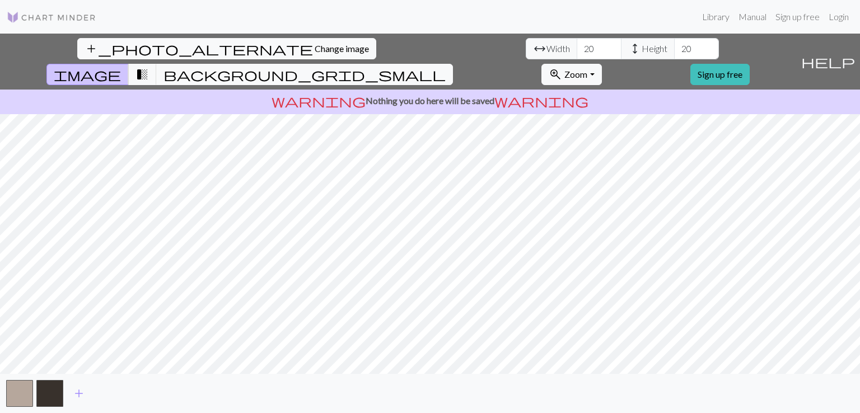
click at [86, 7] on link at bounding box center [52, 17] width 90 height 20
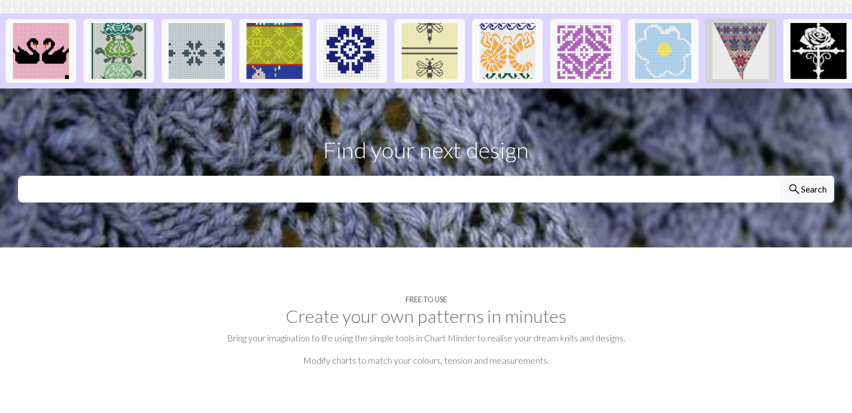
scroll to position [282, 0]
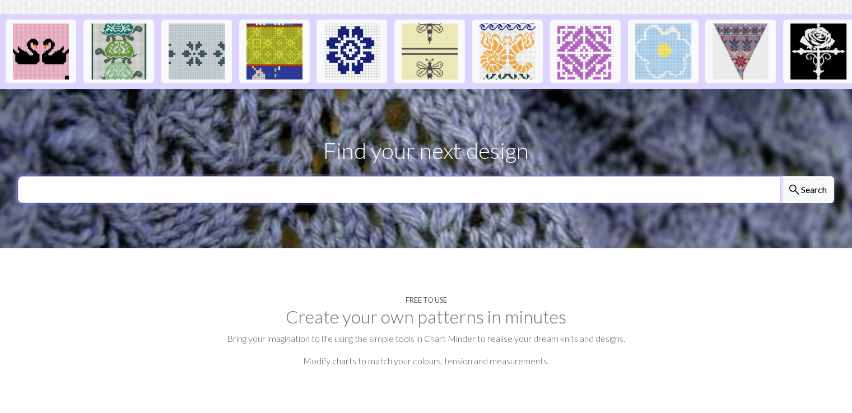
click at [670, 176] on input "text" at bounding box center [399, 189] width 763 height 27
type input "[PERSON_NAME] [GEOGRAPHIC_DATA]"
click at [780, 176] on button "search Search" at bounding box center [807, 189] width 54 height 27
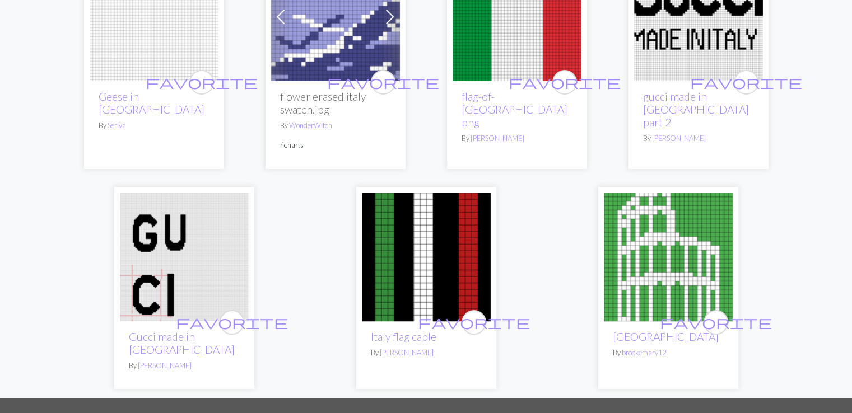
scroll to position [165, 0]
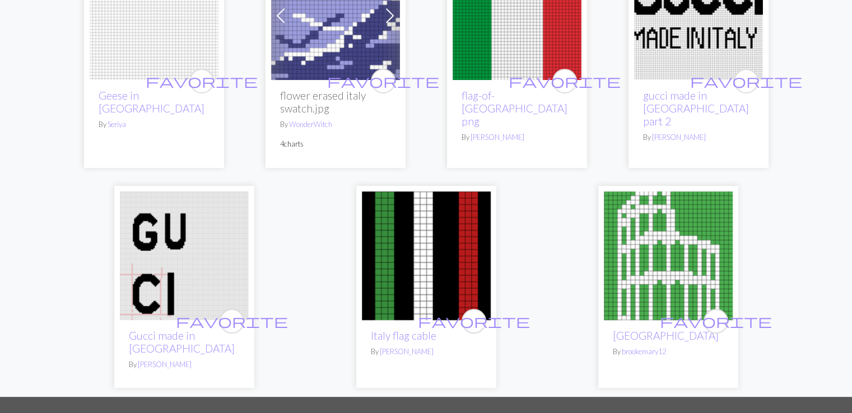
click at [675, 275] on img at bounding box center [668, 256] width 129 height 129
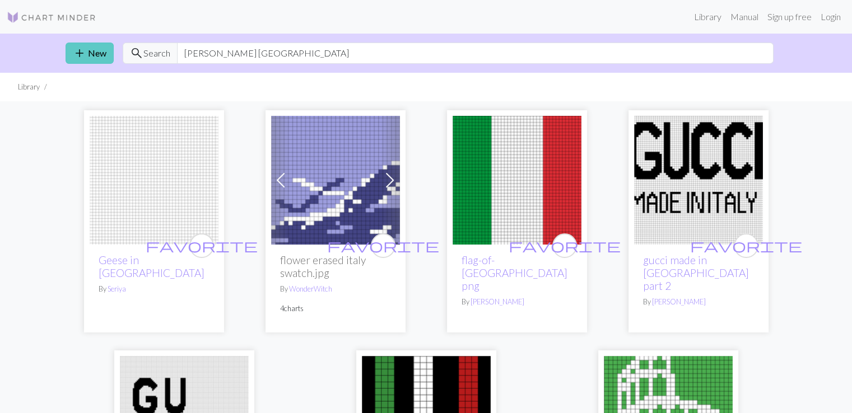
click at [92, 53] on link "add New" at bounding box center [90, 53] width 48 height 21
click at [91, 49] on link "add New" at bounding box center [90, 53] width 48 height 21
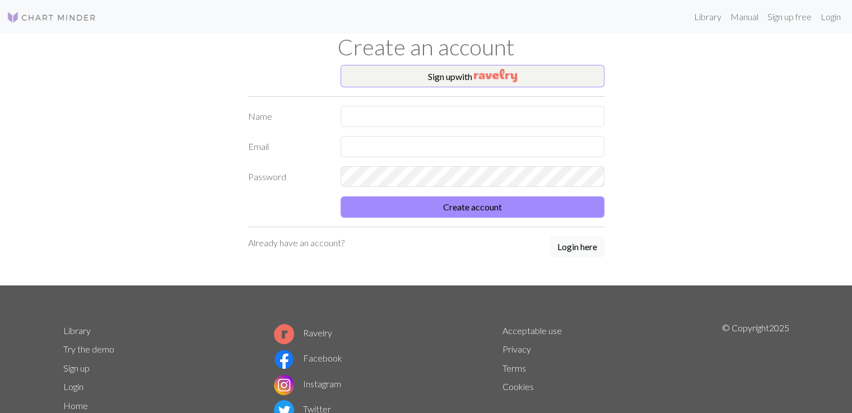
click at [69, 14] on img at bounding box center [52, 17] width 90 height 13
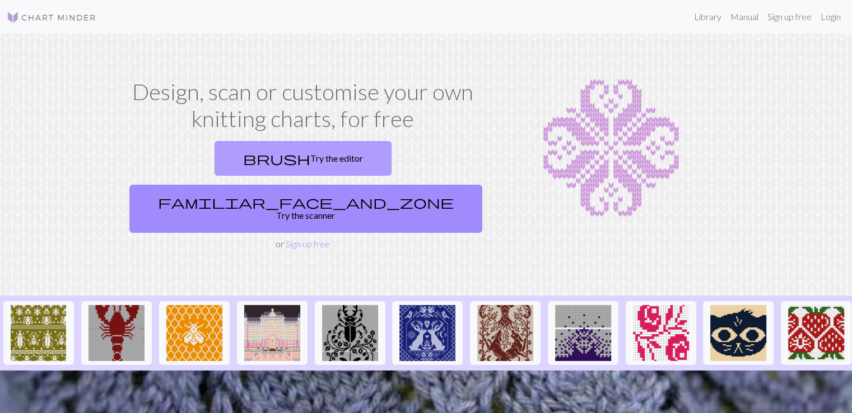
click at [215, 157] on link "brush Try the editor" at bounding box center [303, 158] width 177 height 35
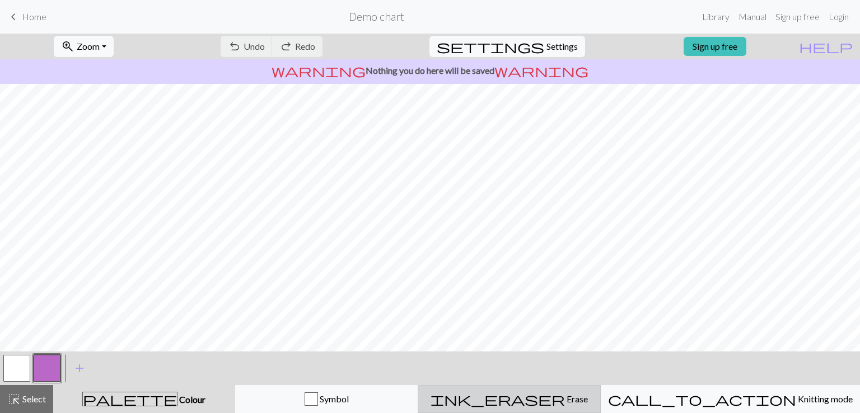
click at [559, 407] on button "ink_eraser Erase Erase" at bounding box center [509, 399] width 183 height 28
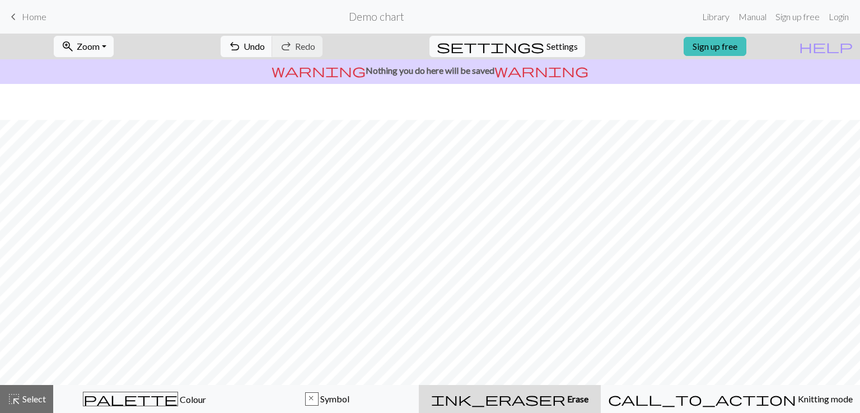
scroll to position [114, 0]
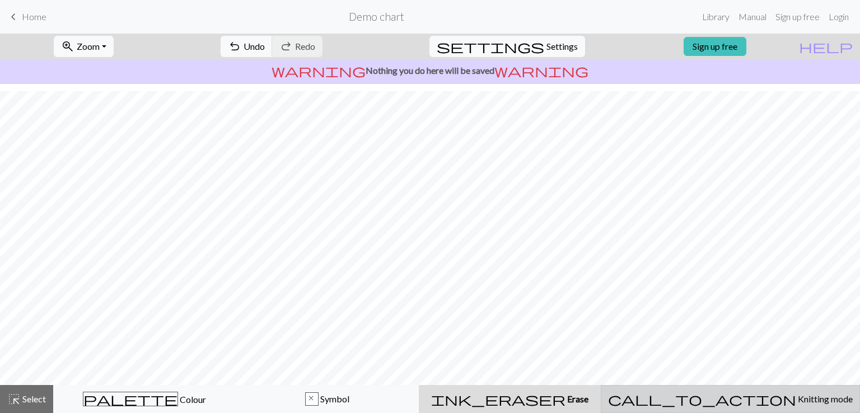
click at [751, 407] on button "call_to_action Knitting mode Knitting mode" at bounding box center [730, 399] width 259 height 28
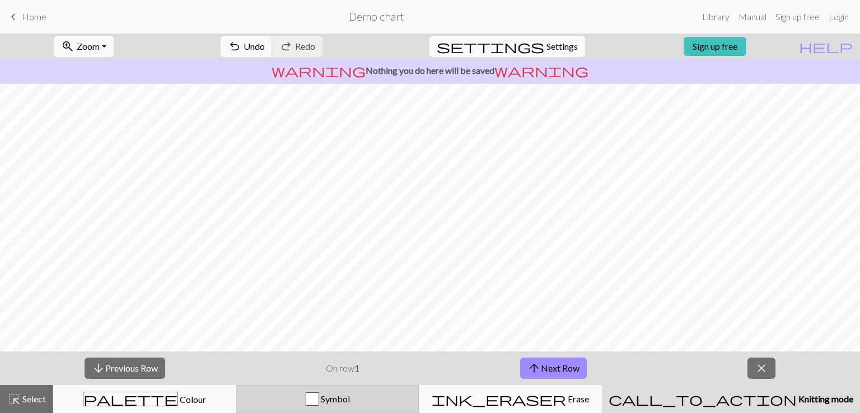
click at [368, 405] on div "Symbol" at bounding box center [328, 399] width 169 height 13
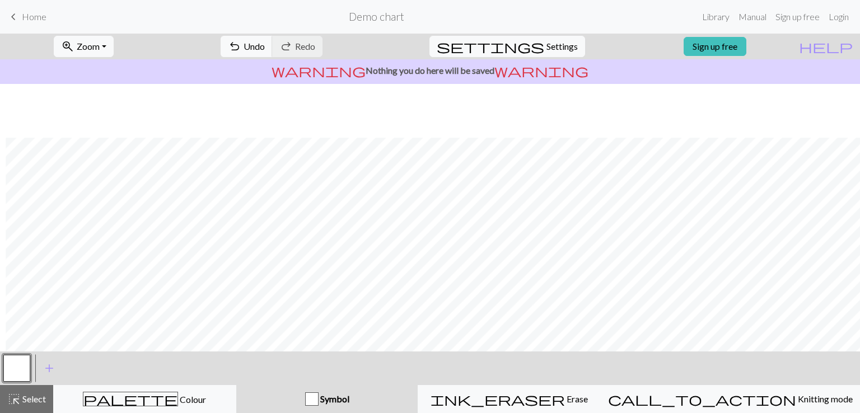
scroll to position [150, 6]
click at [565, 401] on span "Erase" at bounding box center [576, 399] width 23 height 11
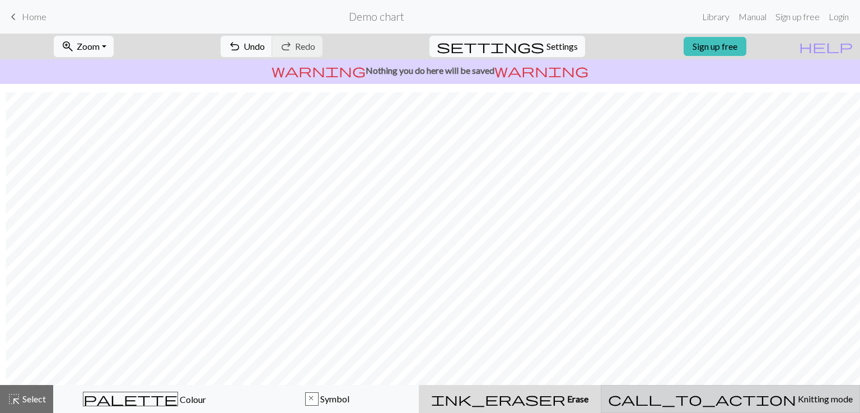
click at [686, 402] on div "call_to_action Knitting mode Knitting mode" at bounding box center [730, 399] width 245 height 13
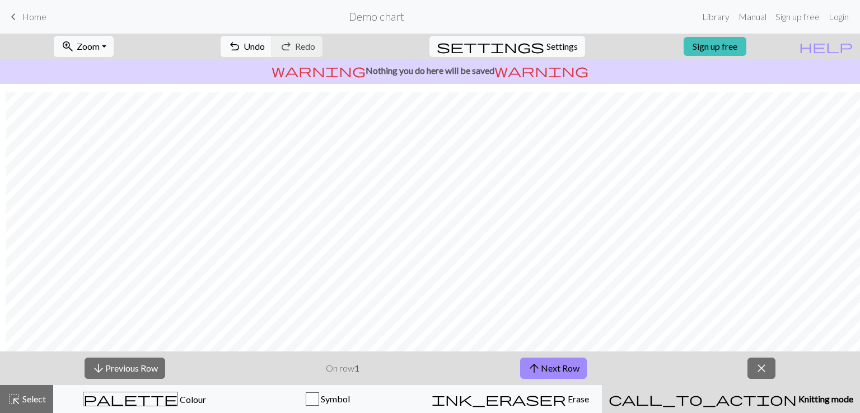
scroll to position [150, 6]
click at [797, 399] on span "Knitting mode" at bounding box center [825, 399] width 57 height 11
click at [366, 370] on div "arrow_downward Previous Row On row 1 arrow_upward Next Row close" at bounding box center [430, 369] width 860 height 34
click at [350, 400] on span "Symbol" at bounding box center [334, 399] width 31 height 11
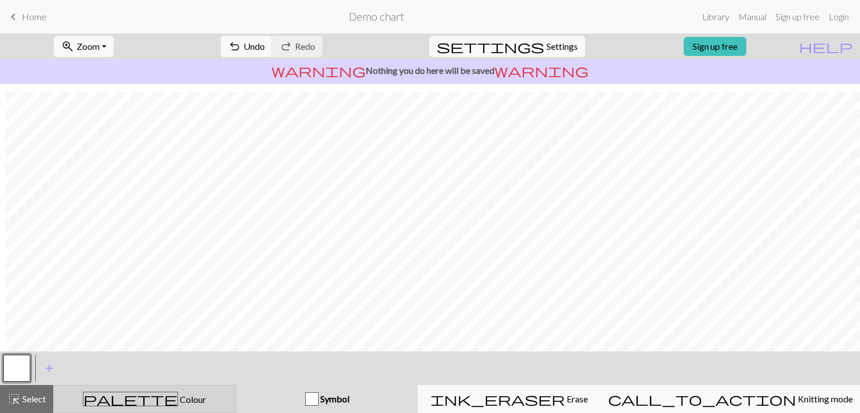
click at [229, 401] on div "palette Colour Colour" at bounding box center [144, 399] width 169 height 15
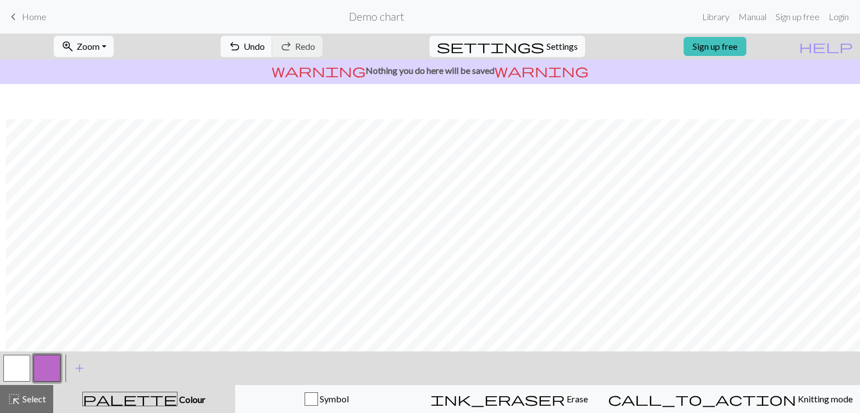
scroll to position [35, 6]
click at [59, 367] on button "button" at bounding box center [47, 368] width 27 height 27
click at [59, 367] on div "Edit colour Name CC1 Use advanced picker workspace_premium Become a Pro user to…" at bounding box center [430, 206] width 860 height 413
click at [55, 367] on button "button" at bounding box center [47, 368] width 27 height 27
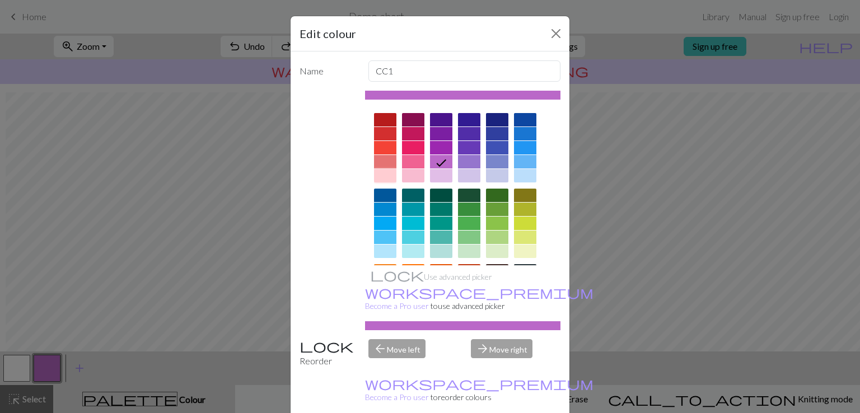
drag, startPoint x: 55, startPoint y: 367, endPoint x: 385, endPoint y: 171, distance: 383.8
click at [385, 171] on div at bounding box center [385, 175] width 22 height 13
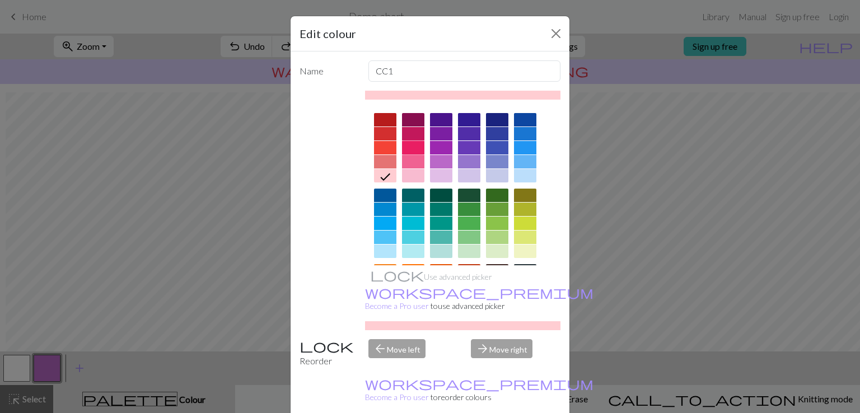
click at [407, 148] on div at bounding box center [413, 147] width 22 height 13
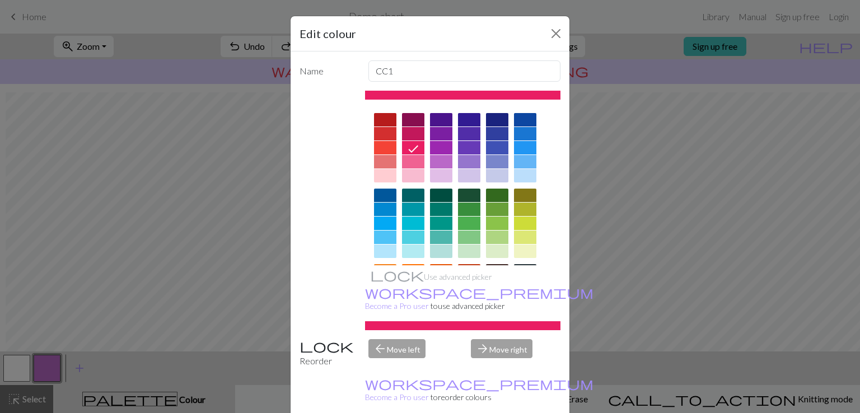
click at [593, 308] on div "Edit colour Name CC1 Use advanced picker workspace_premium Become a Pro user to…" at bounding box center [430, 206] width 860 height 413
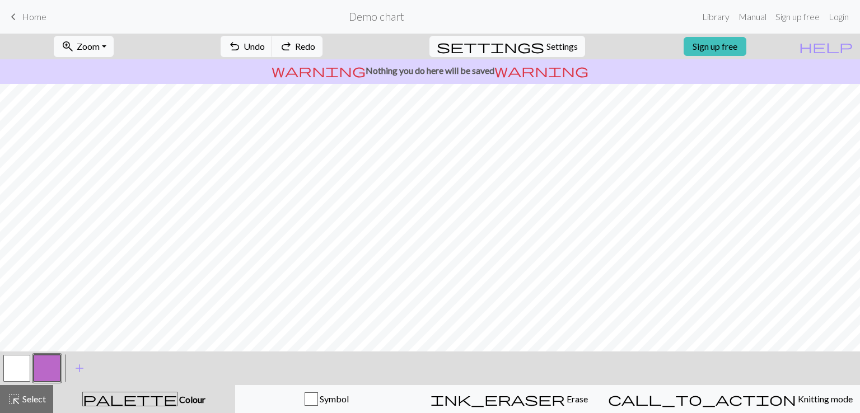
scroll to position [0, 0]
click at [74, 371] on span "add" at bounding box center [79, 369] width 13 height 16
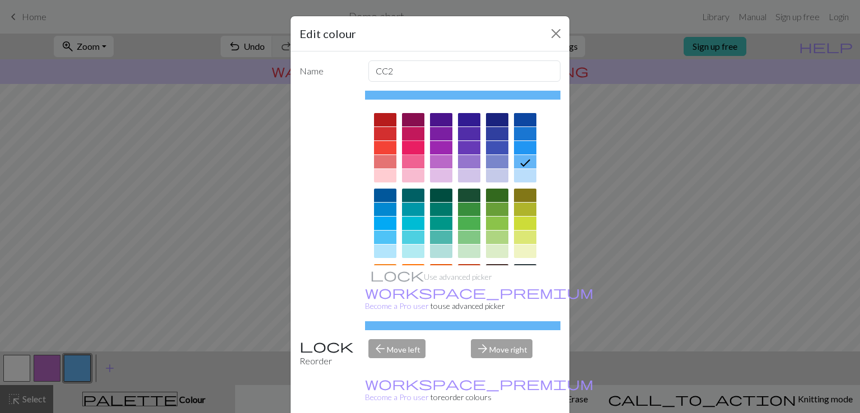
click at [408, 149] on div at bounding box center [413, 147] width 22 height 13
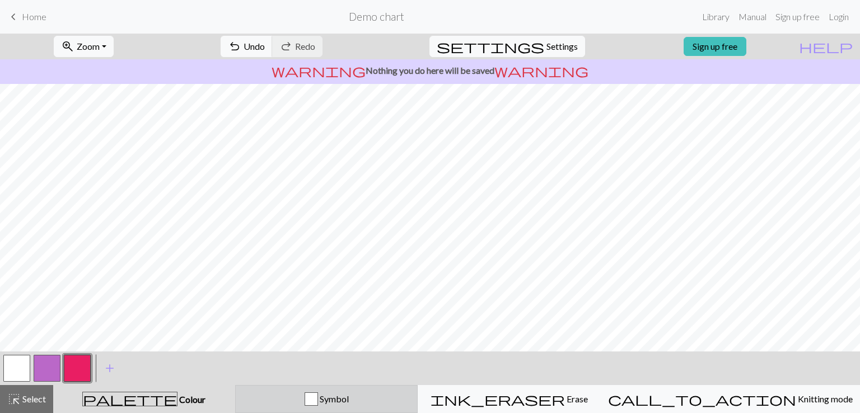
click at [406, 402] on div "Symbol" at bounding box center [327, 399] width 169 height 13
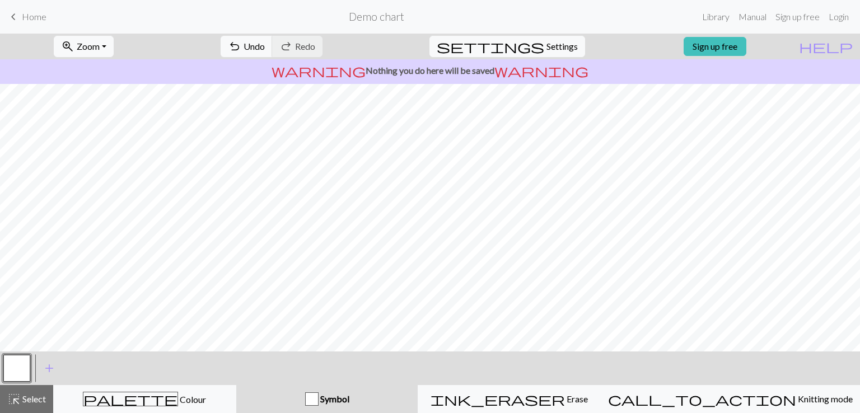
click at [27, 365] on button "button" at bounding box center [16, 368] width 27 height 27
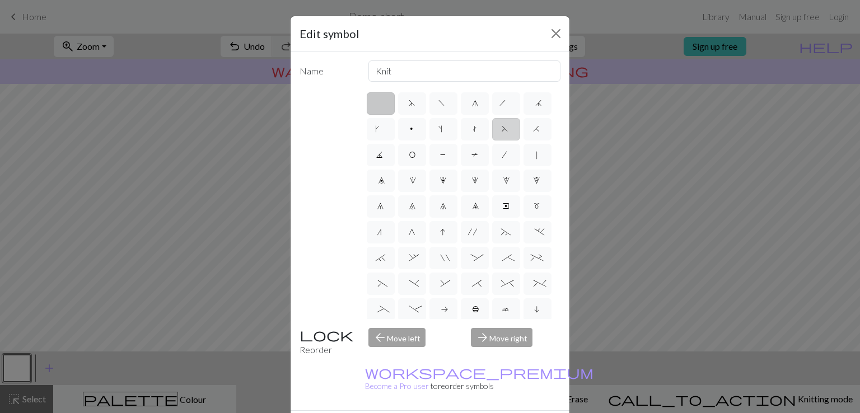
click at [492, 141] on label "F" at bounding box center [506, 129] width 28 height 22
click at [502, 129] on input "F" at bounding box center [505, 125] width 7 height 7
radio input "true"
type input "ssk"
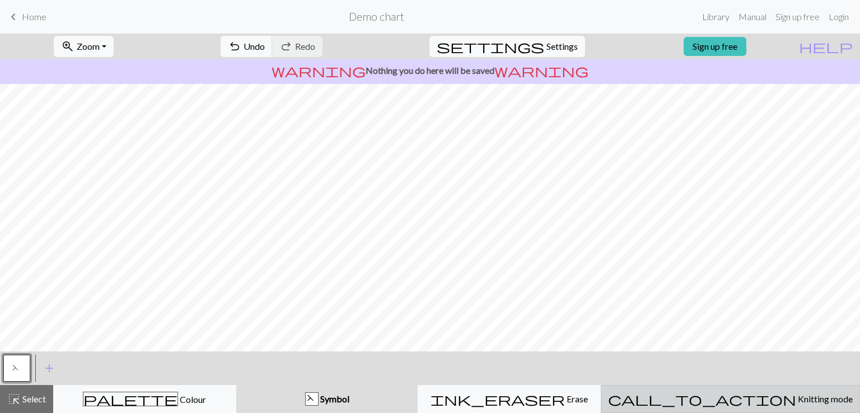
click at [797, 399] on span "Knitting mode" at bounding box center [825, 399] width 57 height 11
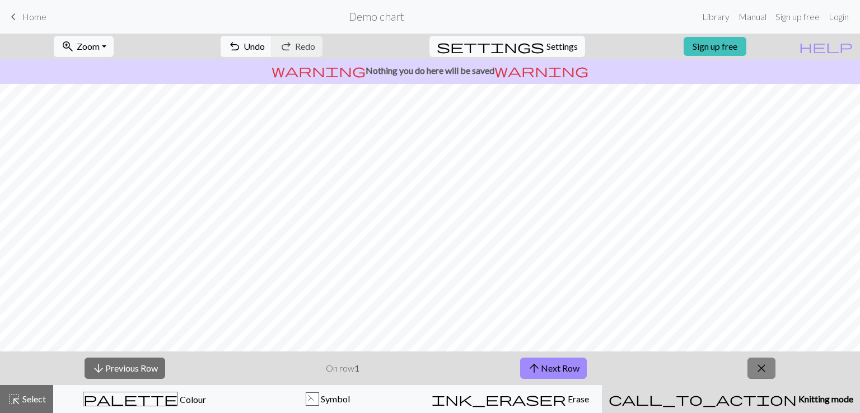
click at [759, 370] on span "close" at bounding box center [761, 369] width 13 height 16
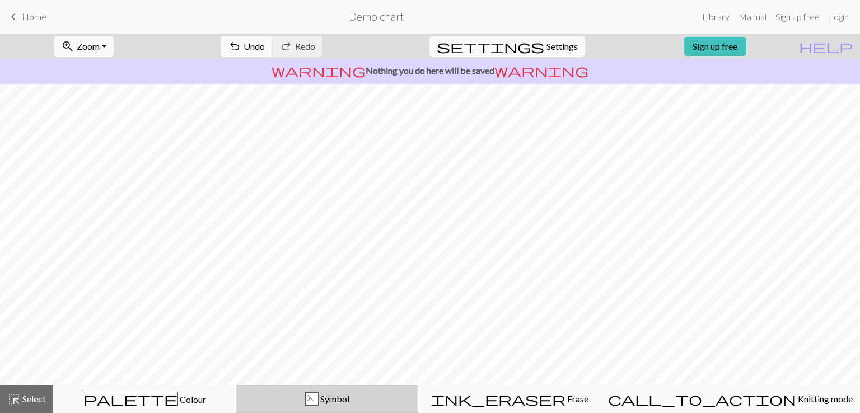
click at [350, 394] on span "Symbol" at bounding box center [334, 399] width 31 height 11
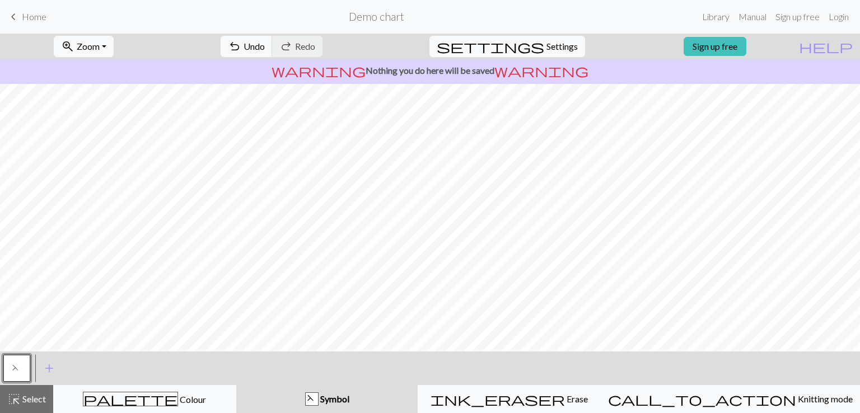
click at [350, 394] on span "Symbol" at bounding box center [334, 399] width 31 height 11
click at [15, 371] on span "F" at bounding box center [16, 369] width 9 height 11
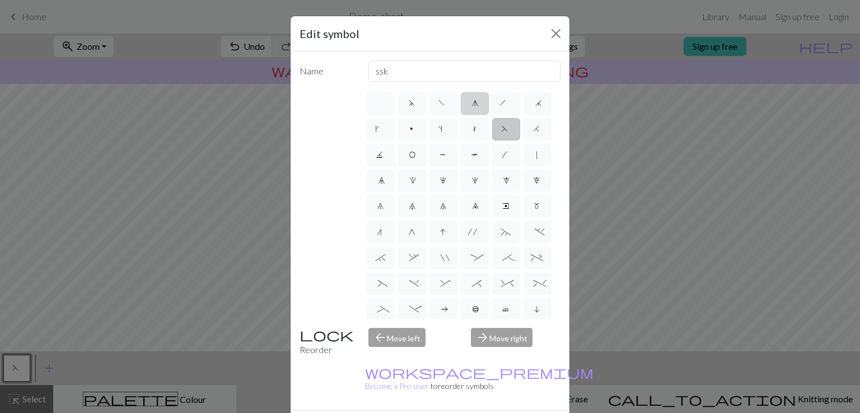
click at [472, 106] on span "g" at bounding box center [474, 104] width 5 height 11
click at [472, 104] on input "g" at bounding box center [475, 99] width 7 height 7
radio input "true"
type input "sk2p"
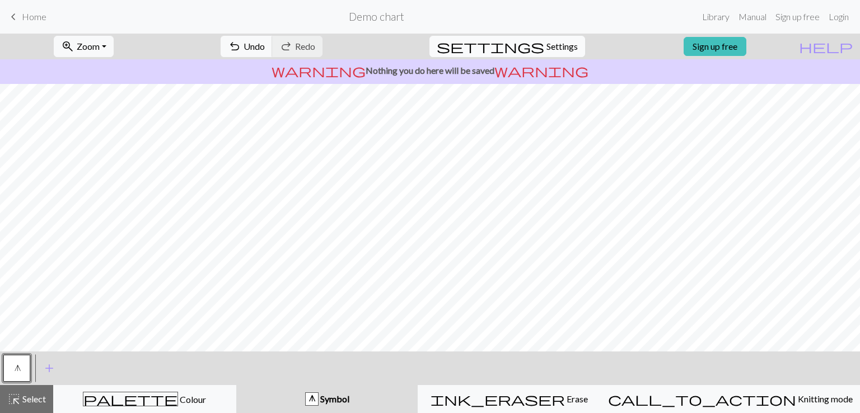
click at [533, 54] on span "settings" at bounding box center [491, 47] width 108 height 16
select select "aran"
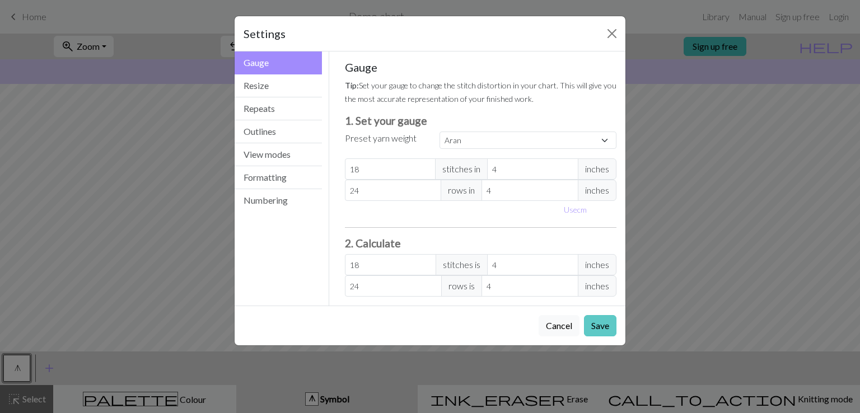
click at [595, 323] on button "Save" at bounding box center [600, 325] width 32 height 21
